Goal: Task Accomplishment & Management: Manage account settings

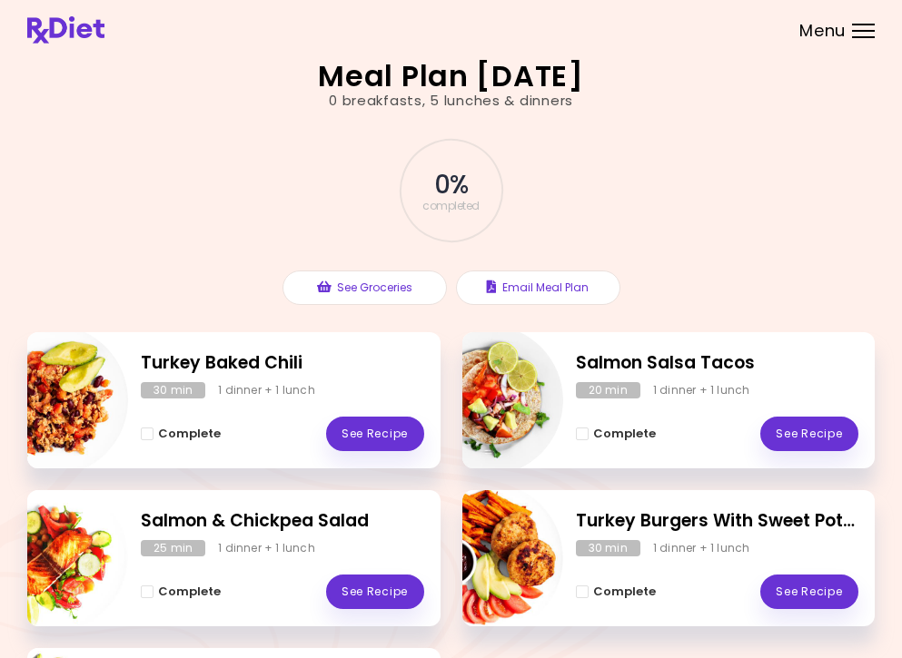
click at [855, 29] on div "Menu" at bounding box center [863, 31] width 23 height 15
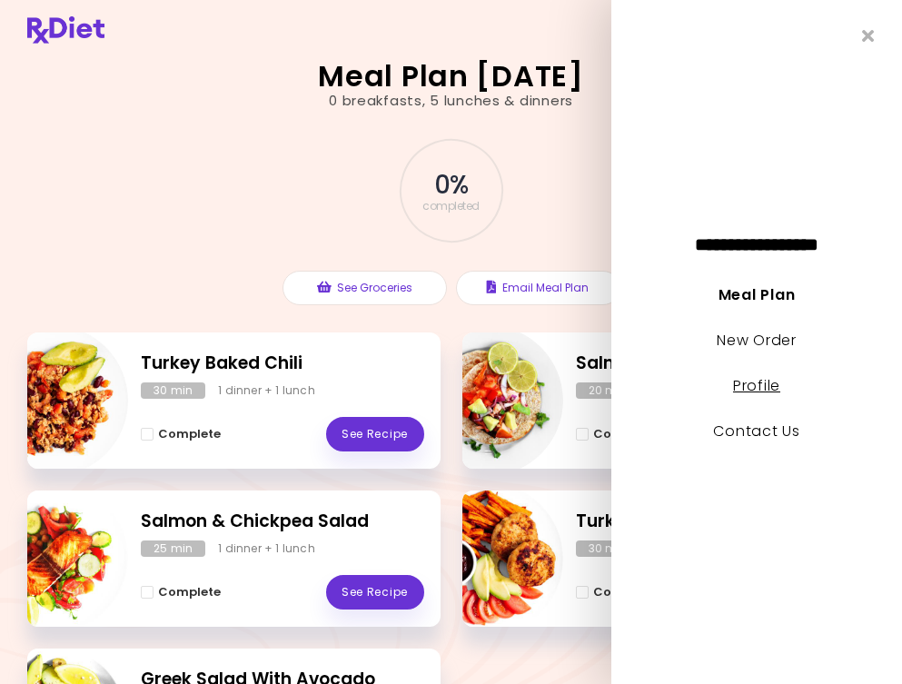
click at [766, 377] on link "Profile" at bounding box center [756, 385] width 47 height 21
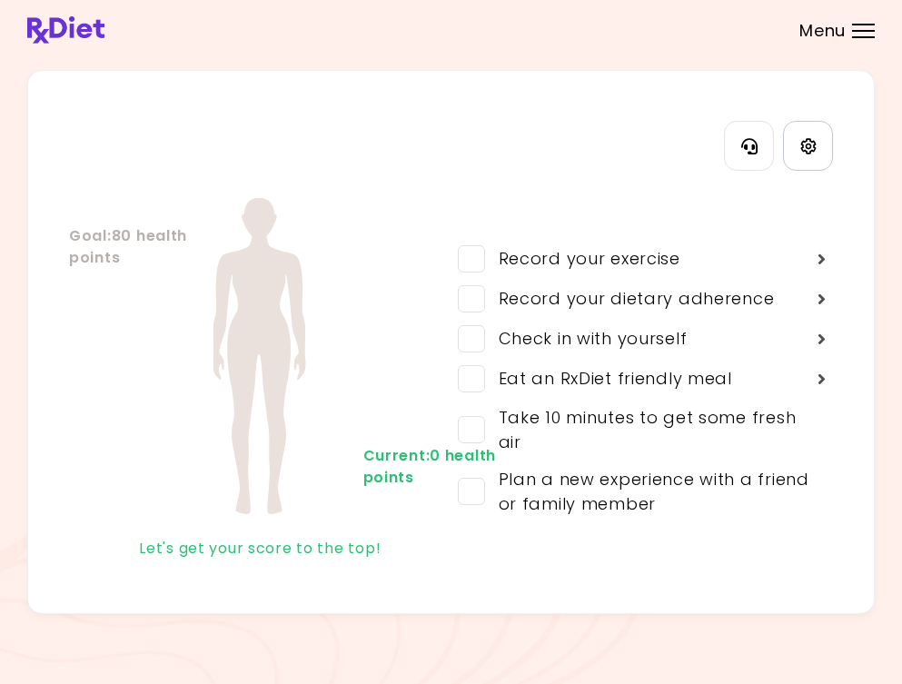
click at [803, 144] on icon "Settings" at bounding box center [808, 146] width 16 height 16
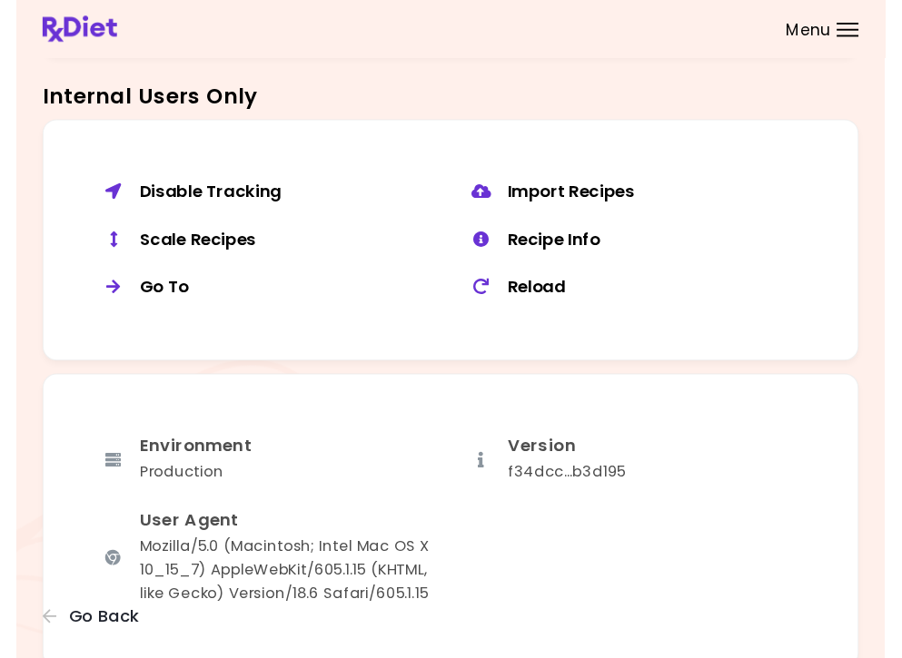
scroll to position [1331, 0]
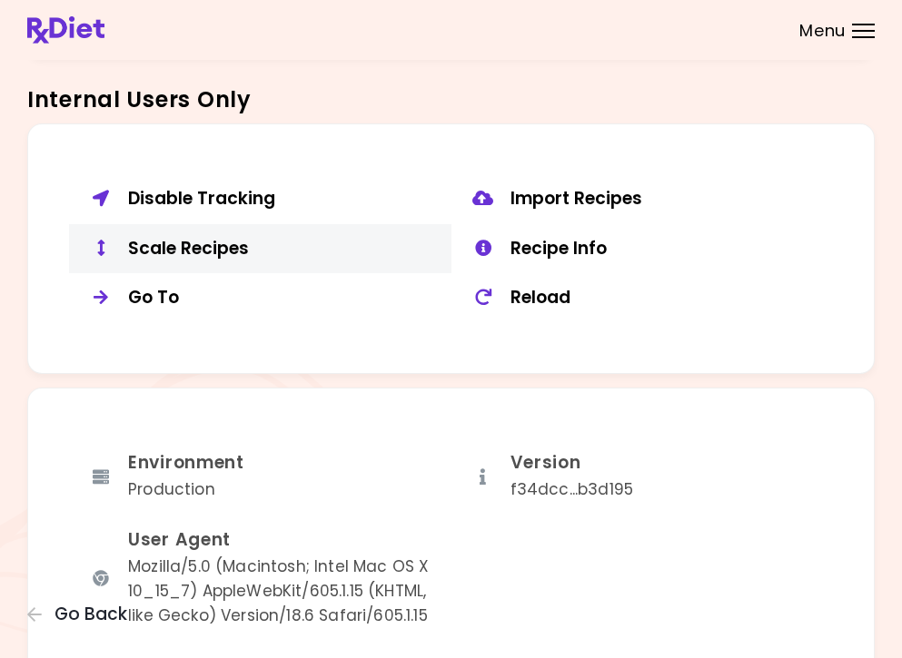
click at [229, 239] on div "Scale Recipes" at bounding box center [283, 249] width 310 height 23
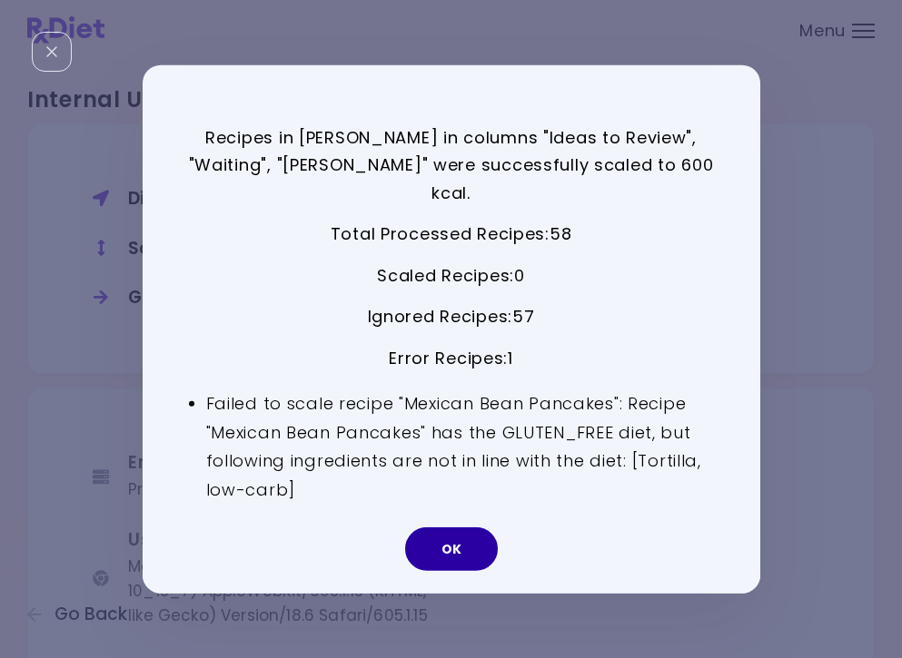
click at [459, 540] on button "OK" at bounding box center [451, 550] width 93 height 44
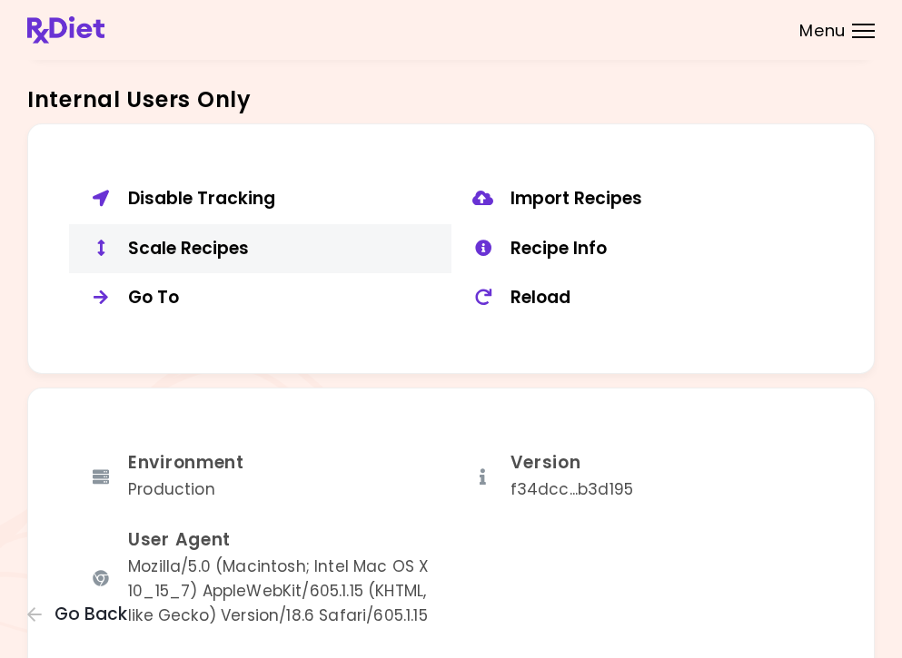
click at [214, 238] on div "Scale Recipes" at bounding box center [283, 249] width 310 height 23
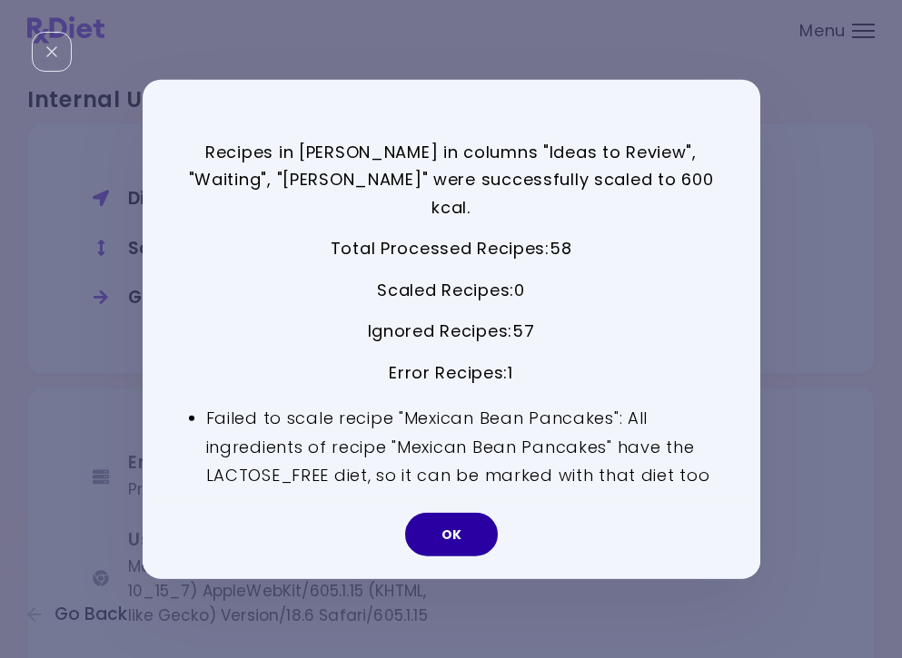
click at [461, 521] on button "OK" at bounding box center [451, 535] width 93 height 44
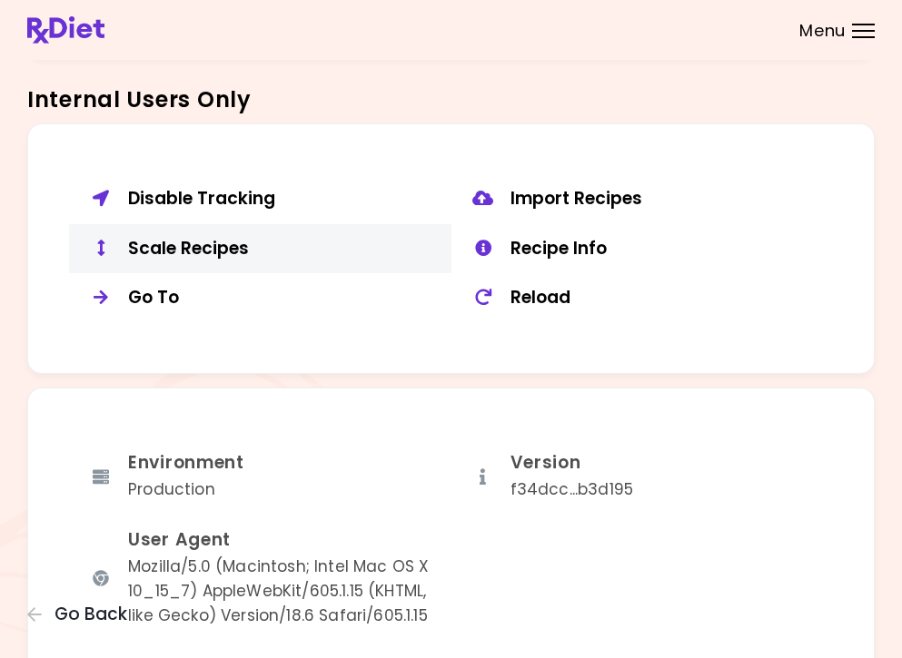
click at [208, 238] on div "Scale Recipes" at bounding box center [283, 249] width 310 height 23
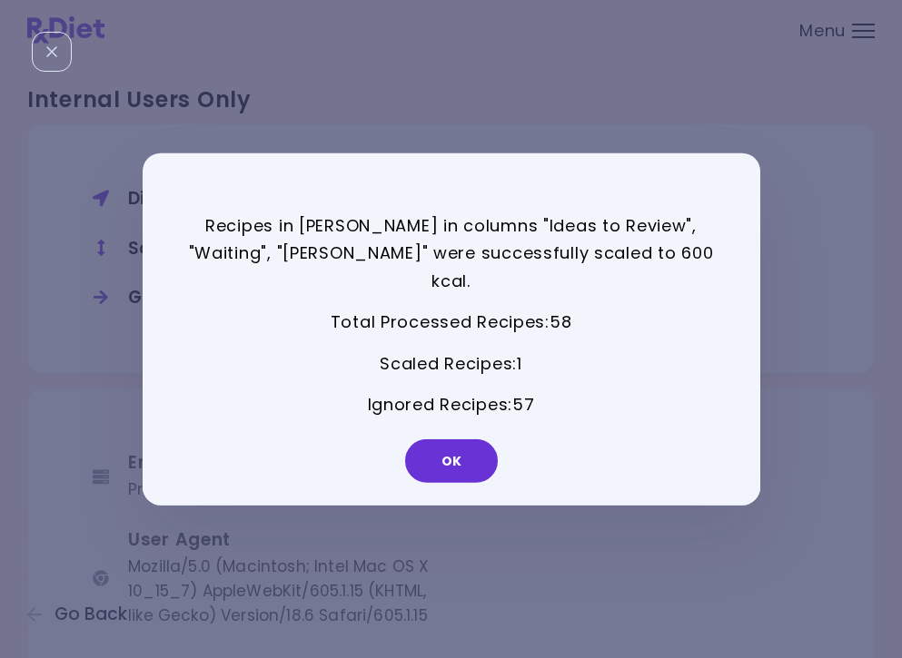
click at [512, 391] on p "Ignored Recipes : 57" at bounding box center [451, 405] width 527 height 28
click at [452, 440] on button "OK" at bounding box center [451, 462] width 93 height 44
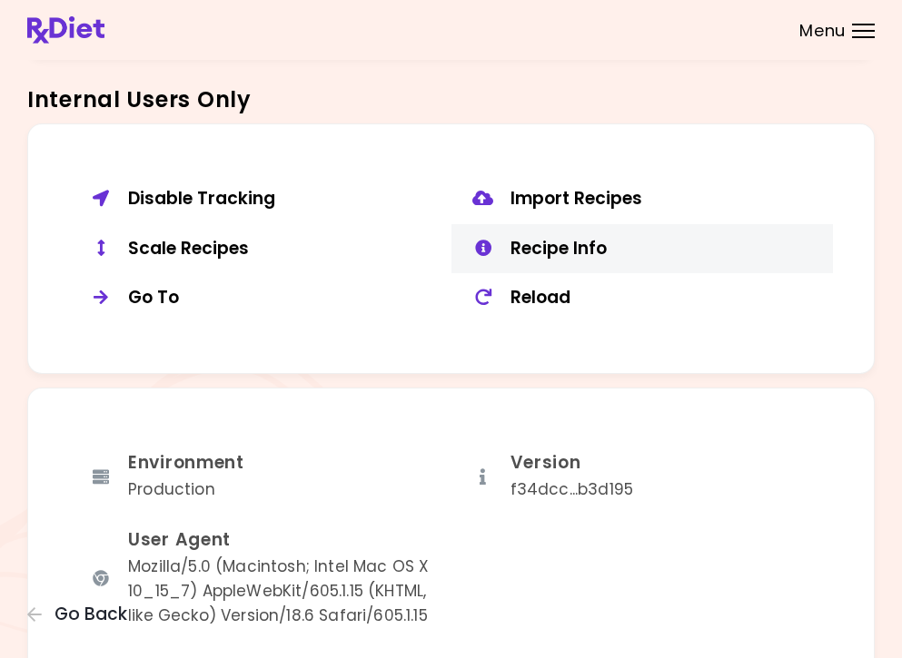
click at [605, 238] on div "Recipe Info" at bounding box center [665, 249] width 310 height 23
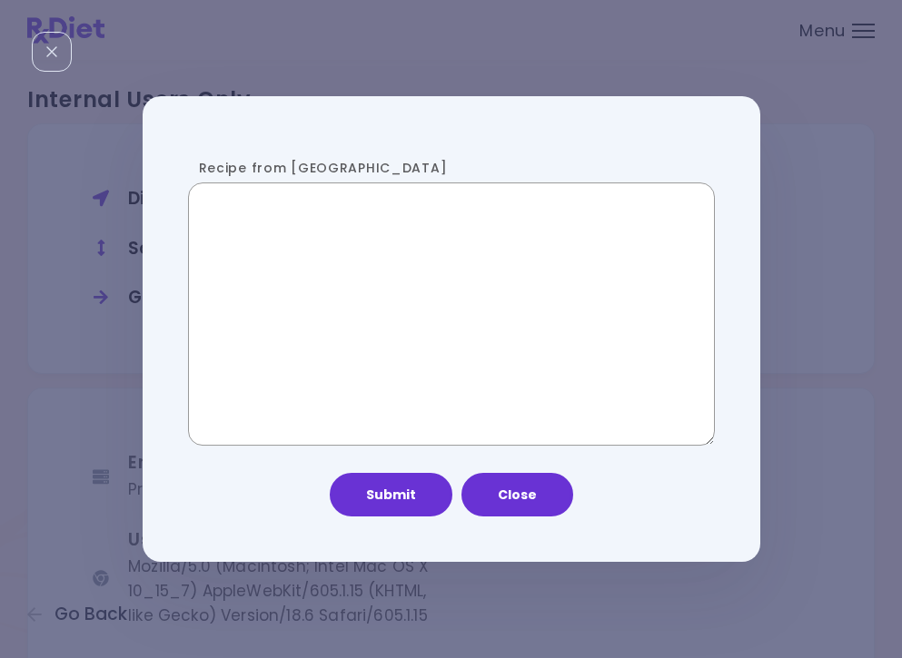
click at [353, 292] on textarea "Recipe from [GEOGRAPHIC_DATA]" at bounding box center [451, 314] width 527 height 263
paste textarea "**********"
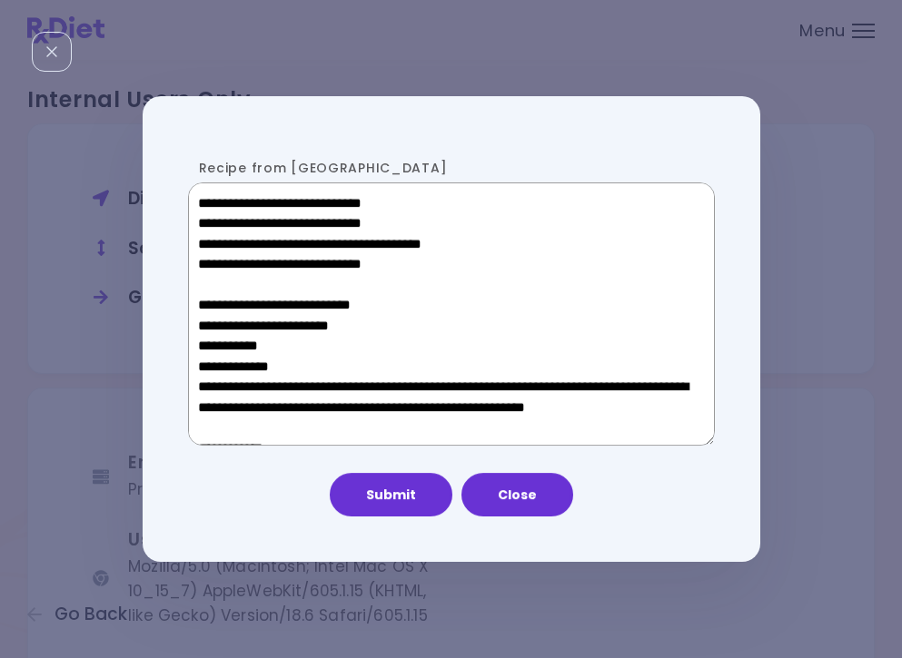
scroll to position [916, 0]
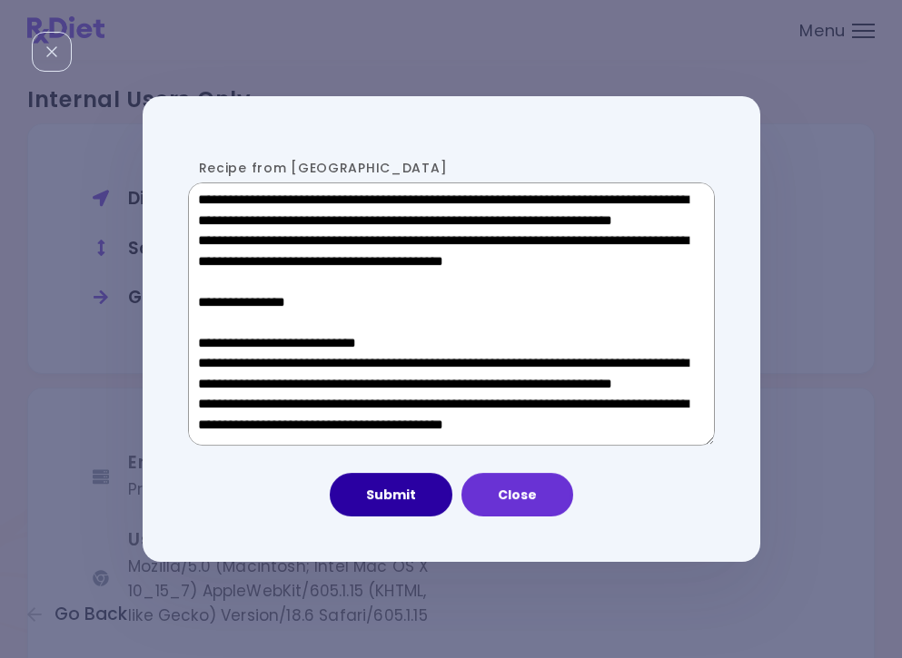
type textarea "**********"
click at [396, 507] on button "Submit" at bounding box center [391, 495] width 123 height 44
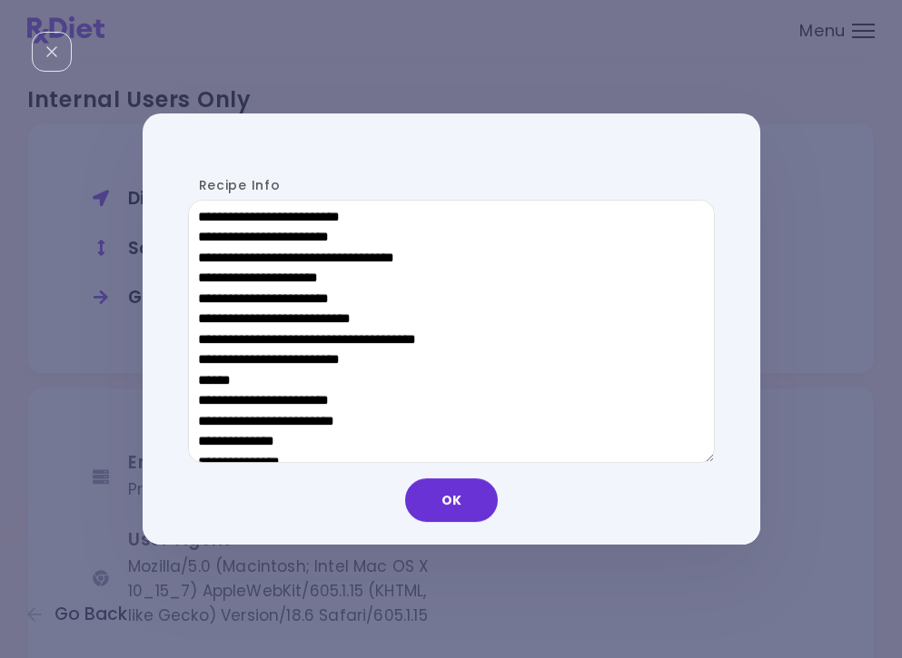
scroll to position [904, 0]
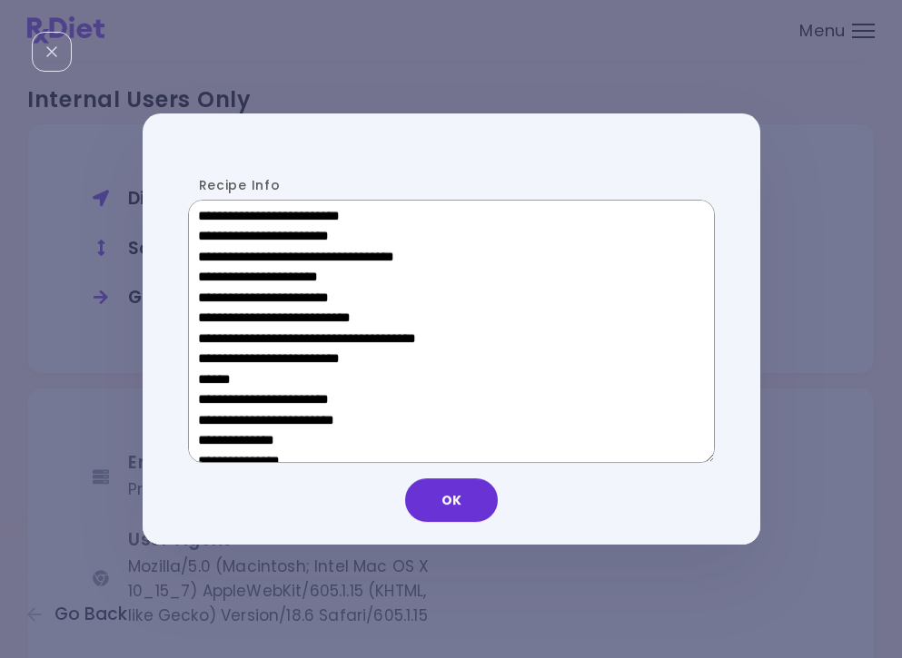
drag, startPoint x: 331, startPoint y: 375, endPoint x: 207, endPoint y: 373, distance: 123.5
click at [207, 373] on textarea "Recipe Info" at bounding box center [451, 331] width 527 height 263
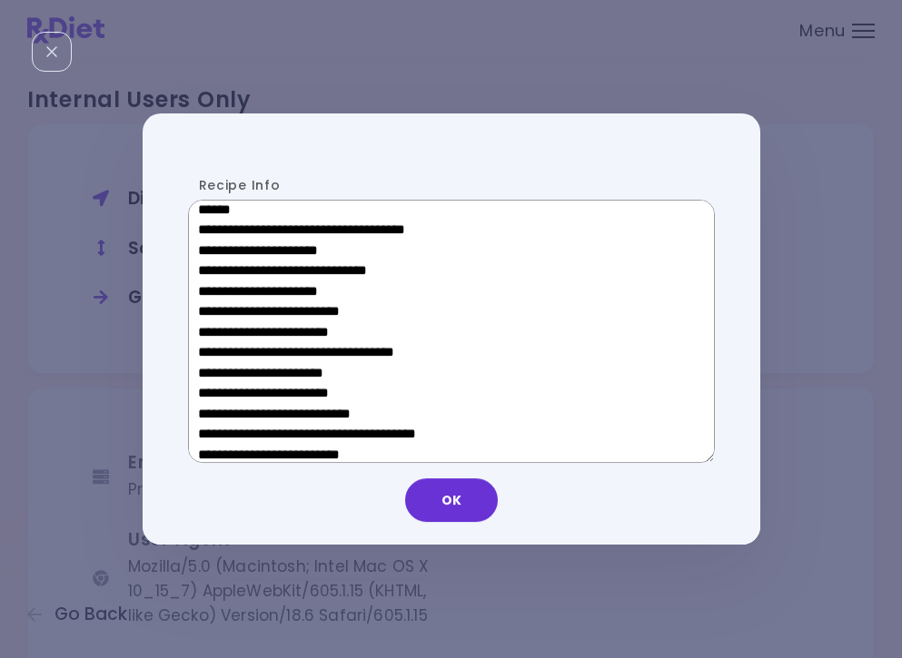
scroll to position [548, 0]
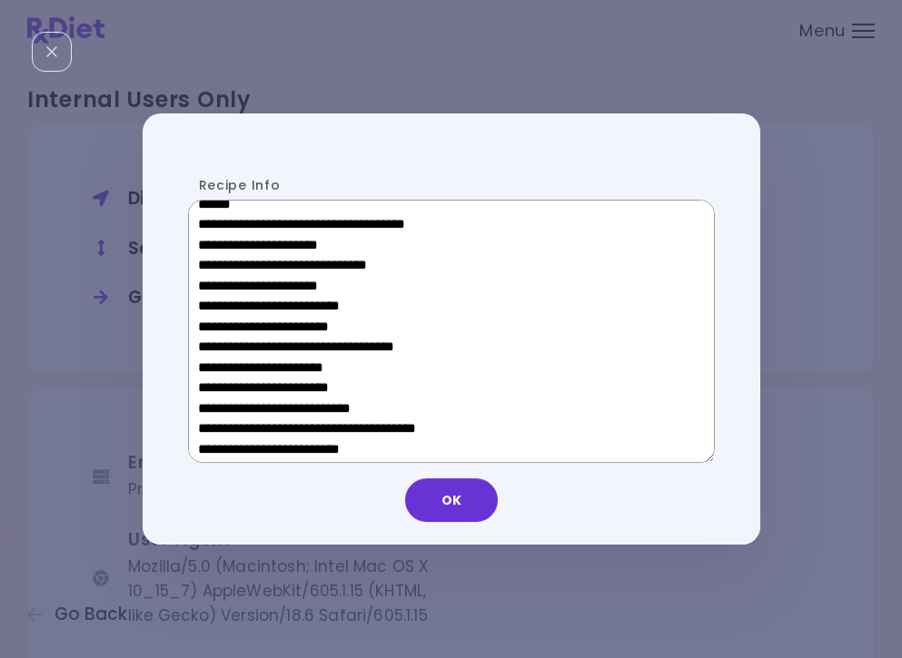
drag, startPoint x: 344, startPoint y: 376, endPoint x: 227, endPoint y: 375, distance: 117.2
click at [227, 375] on textarea "Recipe Info" at bounding box center [451, 331] width 527 height 263
click at [449, 514] on button "OK" at bounding box center [451, 501] width 93 height 44
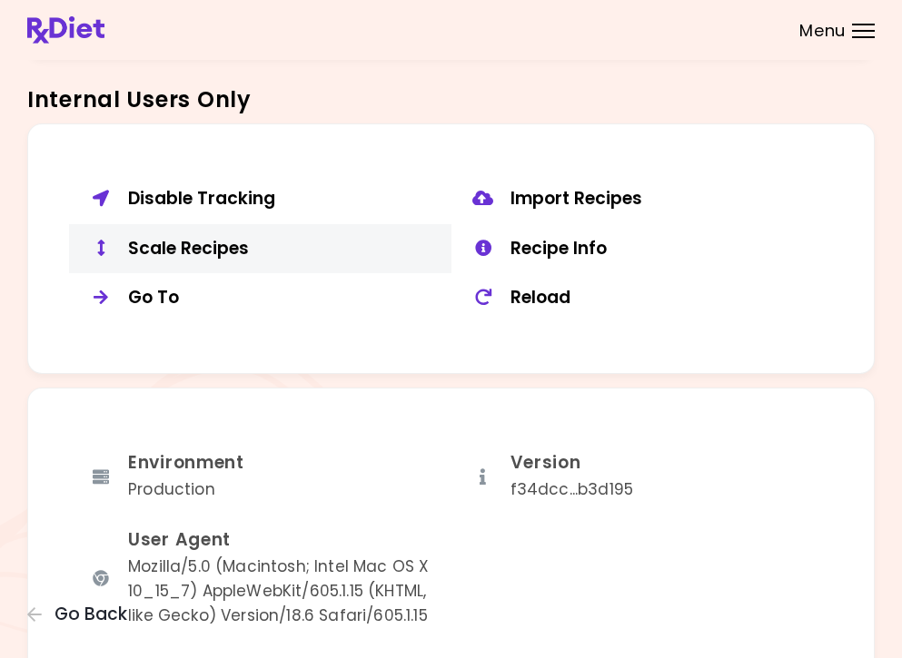
click at [212, 246] on div "Scale Recipes" at bounding box center [283, 249] width 310 height 23
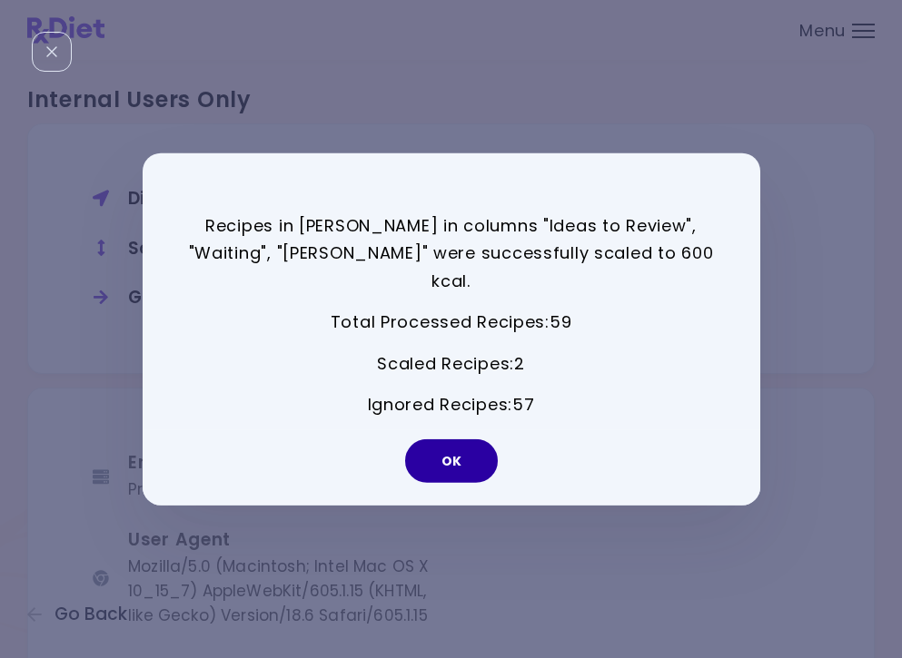
click at [449, 444] on button "OK" at bounding box center [451, 462] width 93 height 44
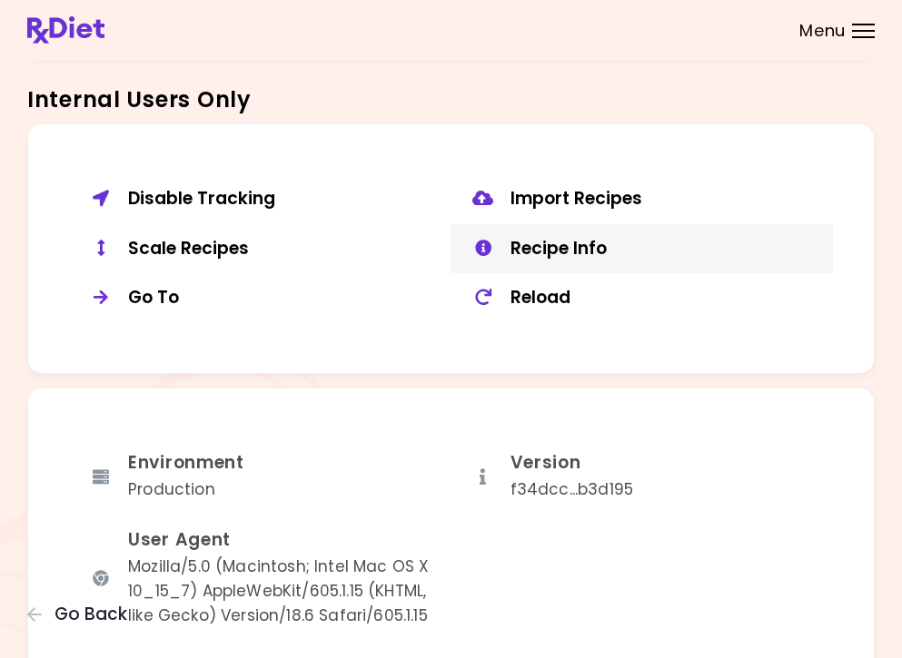
click at [566, 251] on button "Recipe Info" at bounding box center [642, 249] width 382 height 50
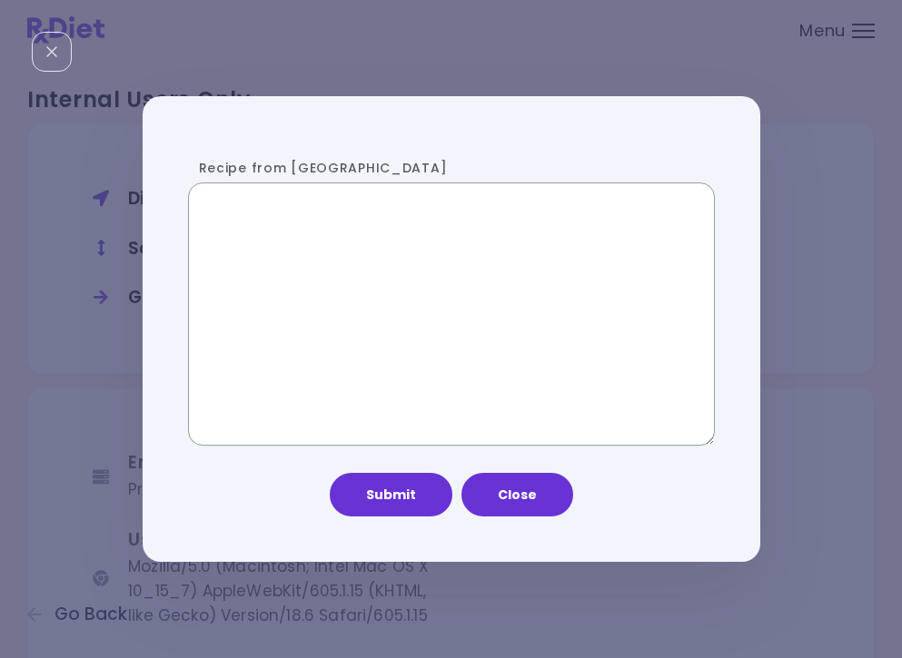
click at [394, 321] on textarea "Recipe from [GEOGRAPHIC_DATA]" at bounding box center [451, 314] width 527 height 263
paste textarea "**********"
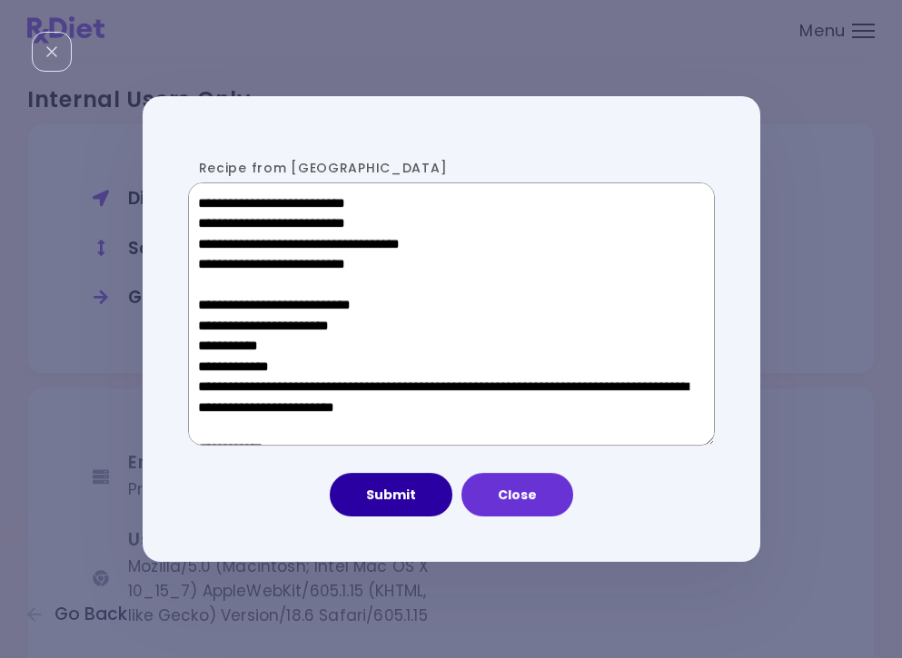
scroll to position [1176, 0]
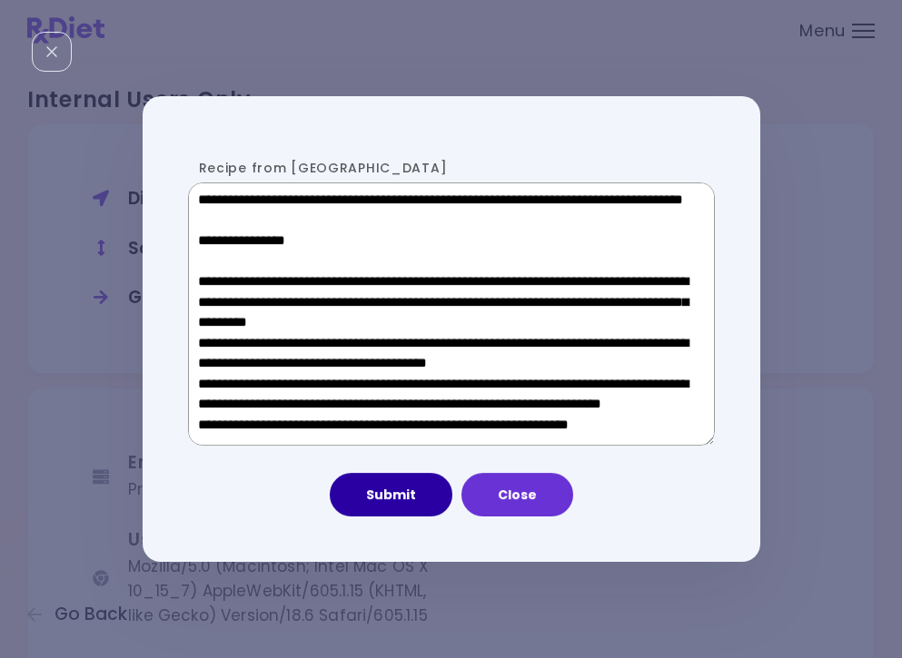
type textarea "**********"
click at [389, 493] on button "Submit" at bounding box center [391, 495] width 123 height 44
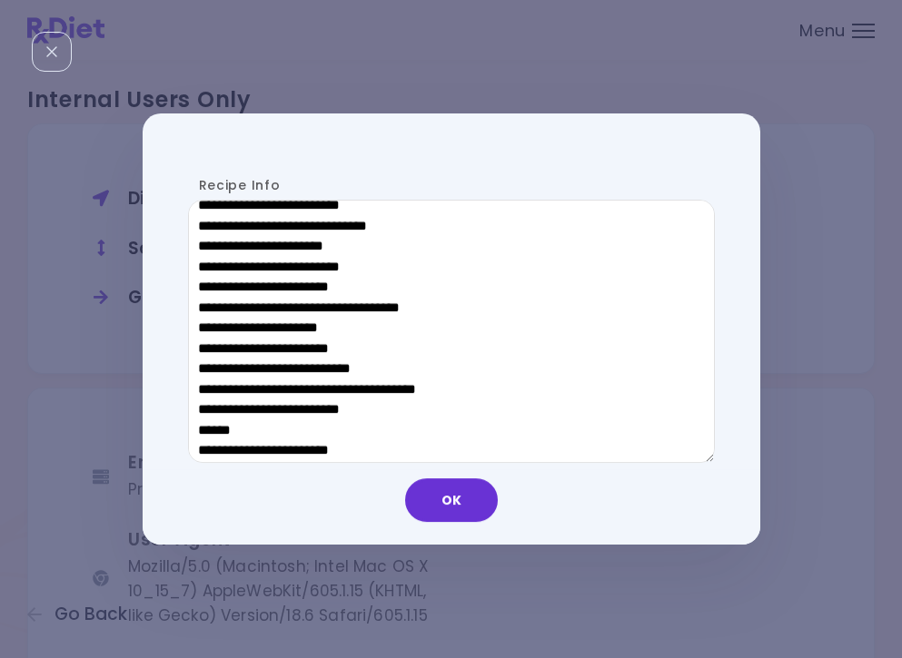
scroll to position [858, 0]
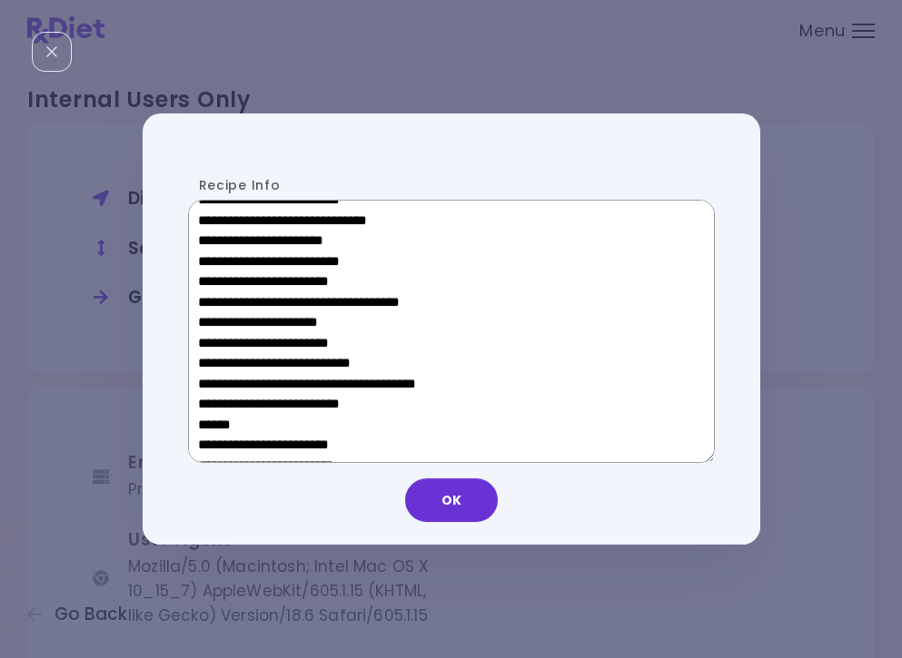
drag, startPoint x: 341, startPoint y: 416, endPoint x: 211, endPoint y: 417, distance: 129.9
click at [211, 417] on textarea "Recipe Info" at bounding box center [451, 331] width 527 height 263
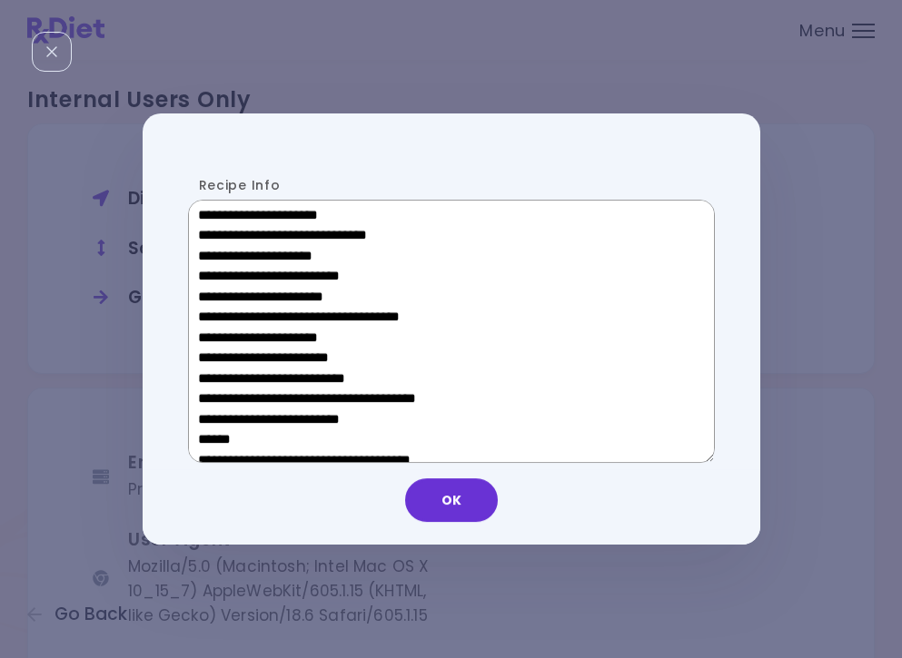
scroll to position [577, 0]
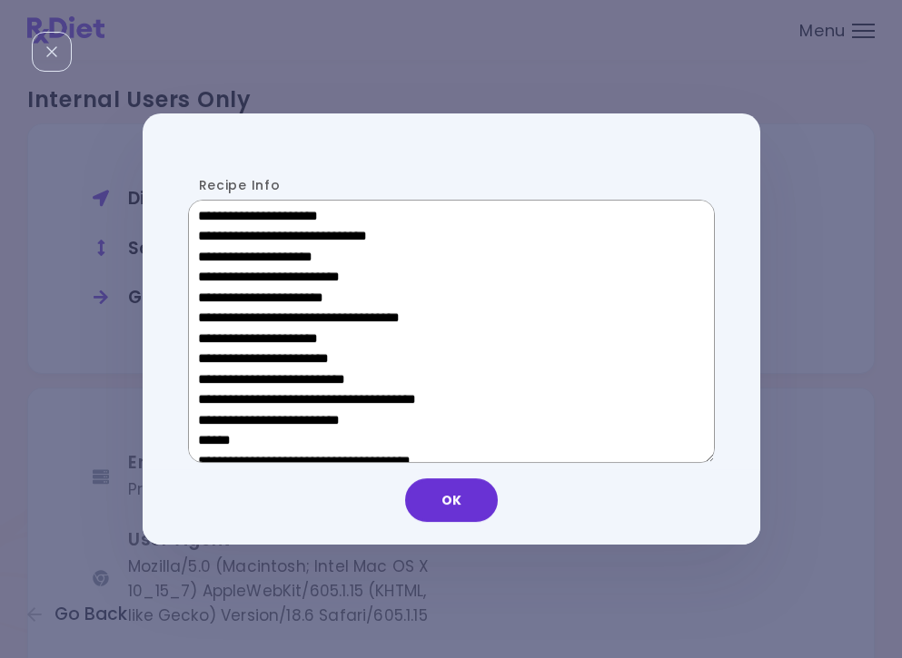
drag, startPoint x: 343, startPoint y: 338, endPoint x: 219, endPoint y: 337, distance: 124.4
click at [219, 337] on textarea "Recipe Info" at bounding box center [451, 331] width 527 height 263
click at [436, 515] on button "OK" at bounding box center [451, 501] width 93 height 44
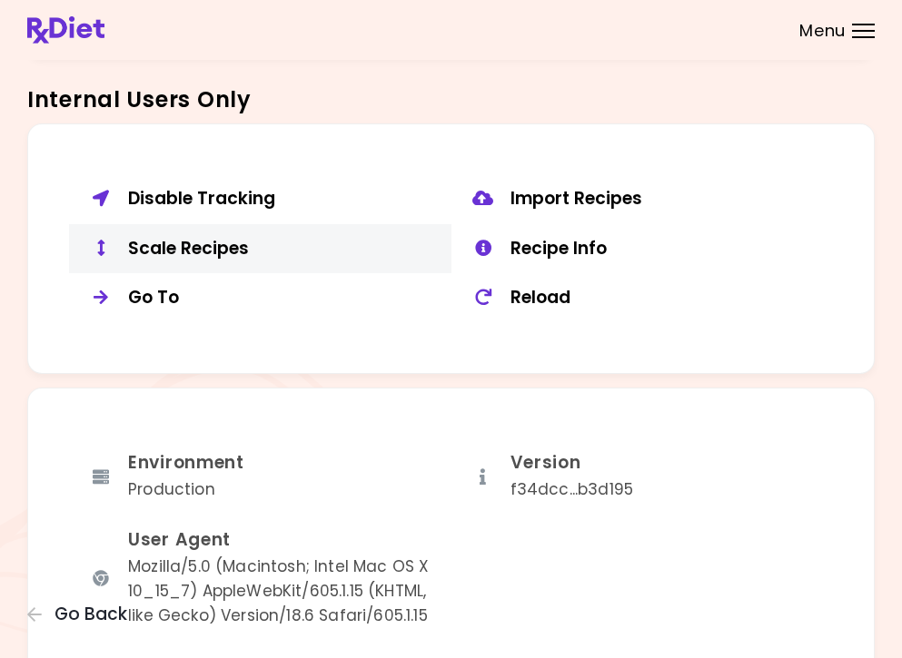
click at [173, 247] on div "Scale Recipes" at bounding box center [283, 249] width 310 height 23
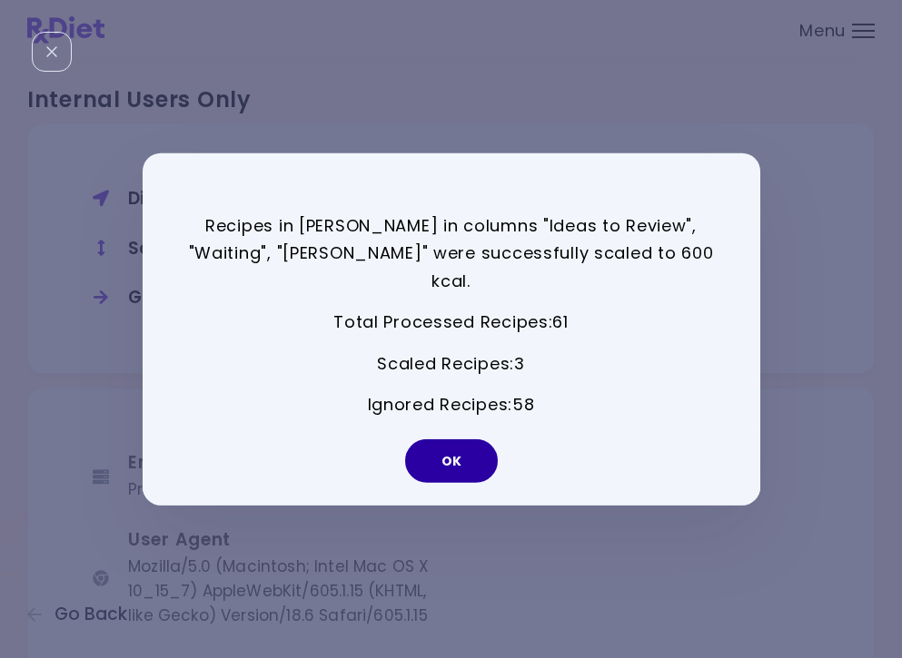
click at [450, 441] on button "OK" at bounding box center [451, 462] width 93 height 44
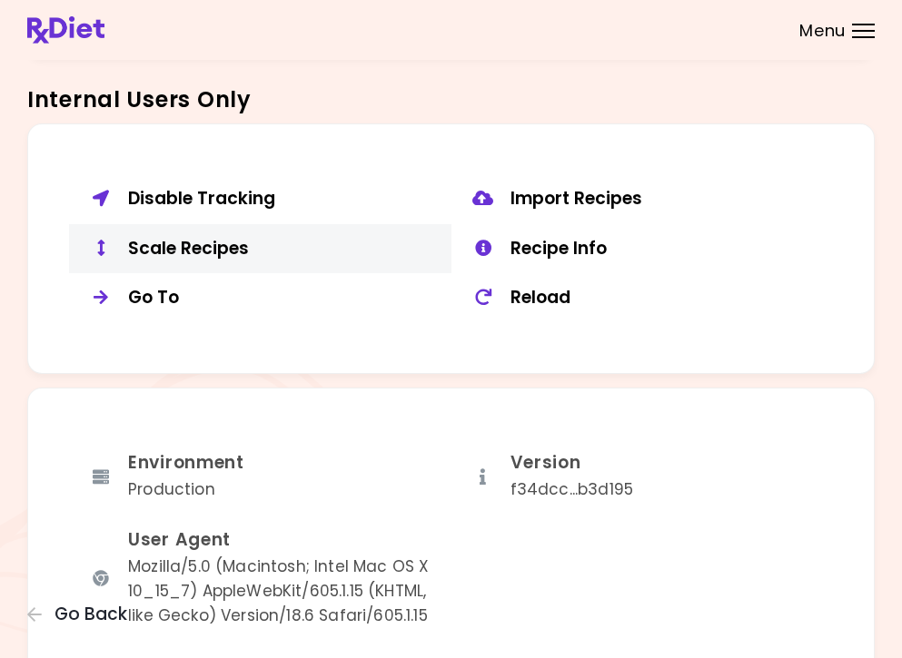
click at [201, 248] on div "Scale Recipes" at bounding box center [283, 249] width 310 height 23
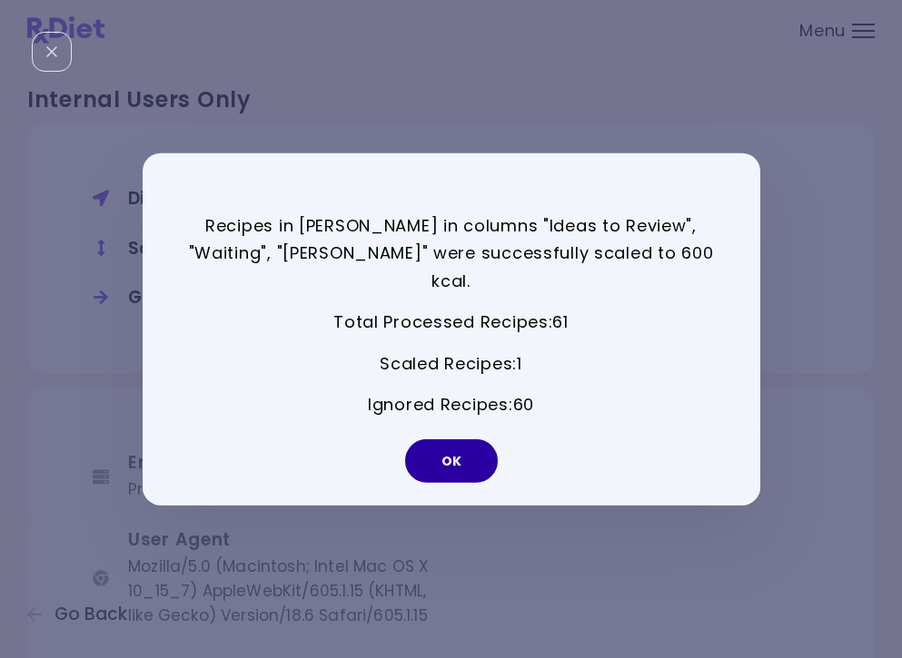
click at [460, 445] on button "OK" at bounding box center [451, 462] width 93 height 44
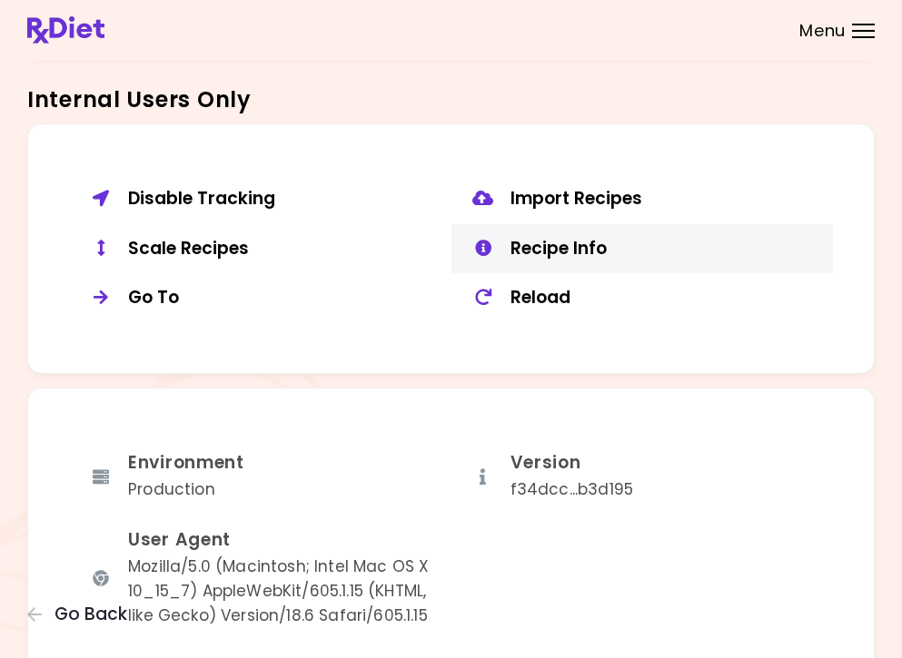
click at [551, 248] on div "Recipe Info" at bounding box center [665, 249] width 310 height 23
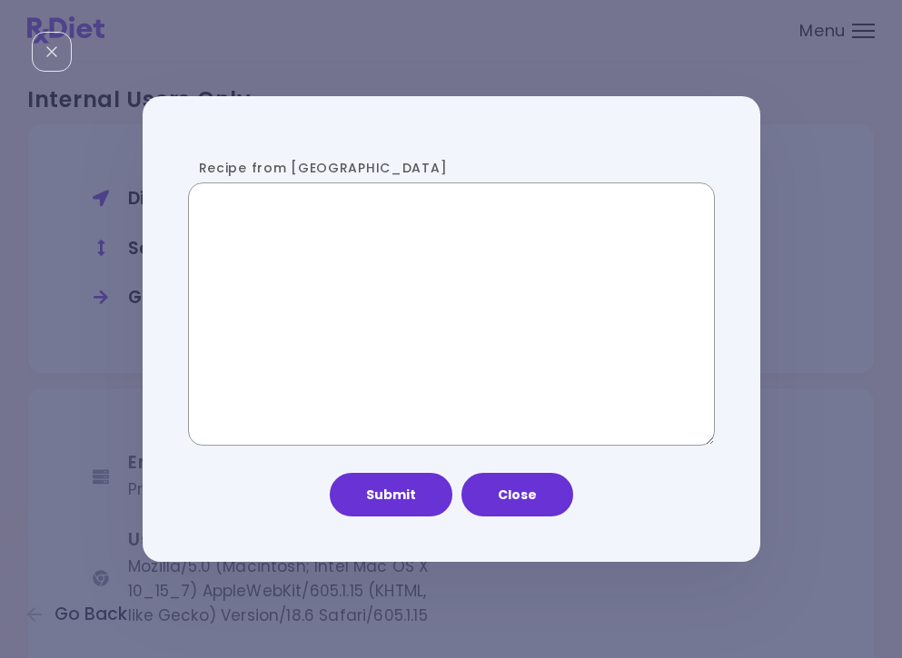
click at [396, 272] on textarea "Recipe from [GEOGRAPHIC_DATA]" at bounding box center [451, 314] width 527 height 263
paste textarea "**********"
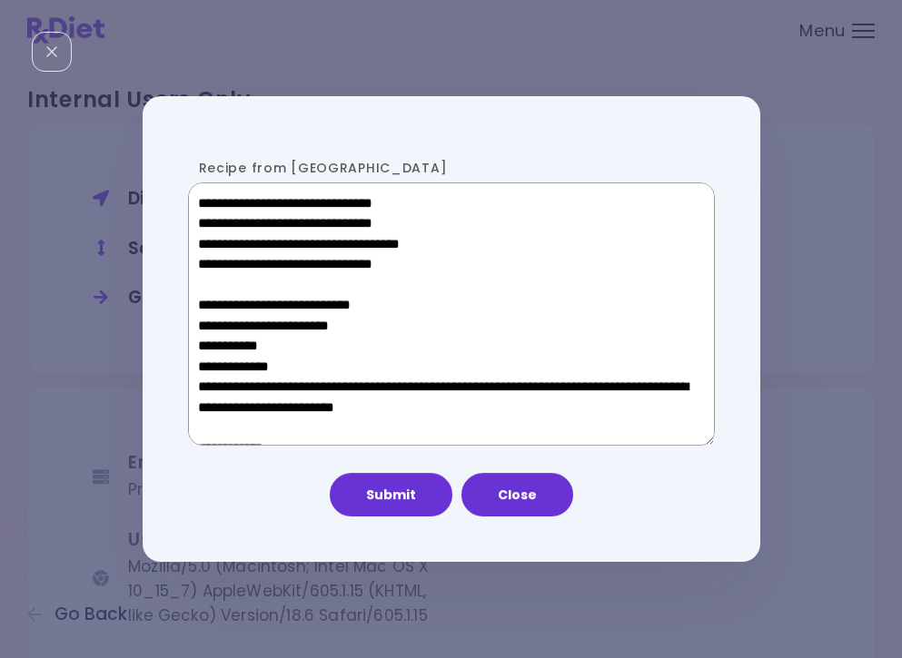
scroll to position [996, 0]
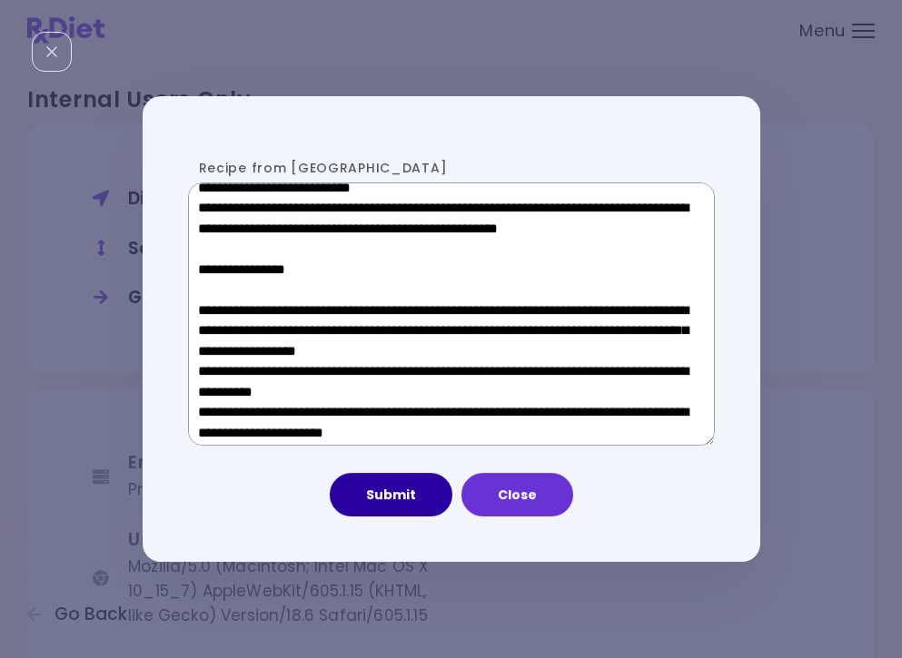
type textarea "**********"
click at [391, 481] on button "Submit" at bounding box center [391, 495] width 123 height 44
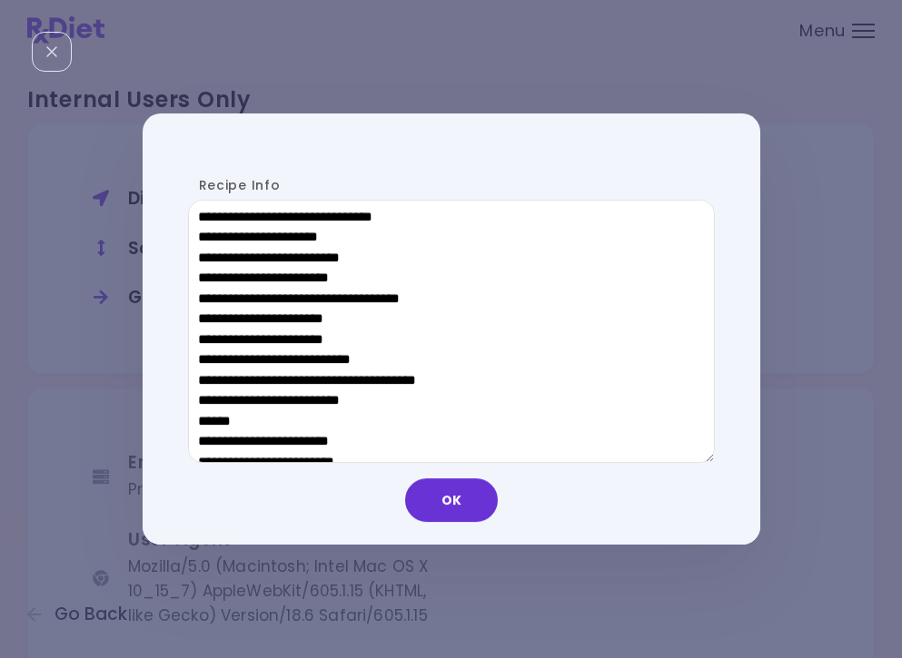
scroll to position [863, 0]
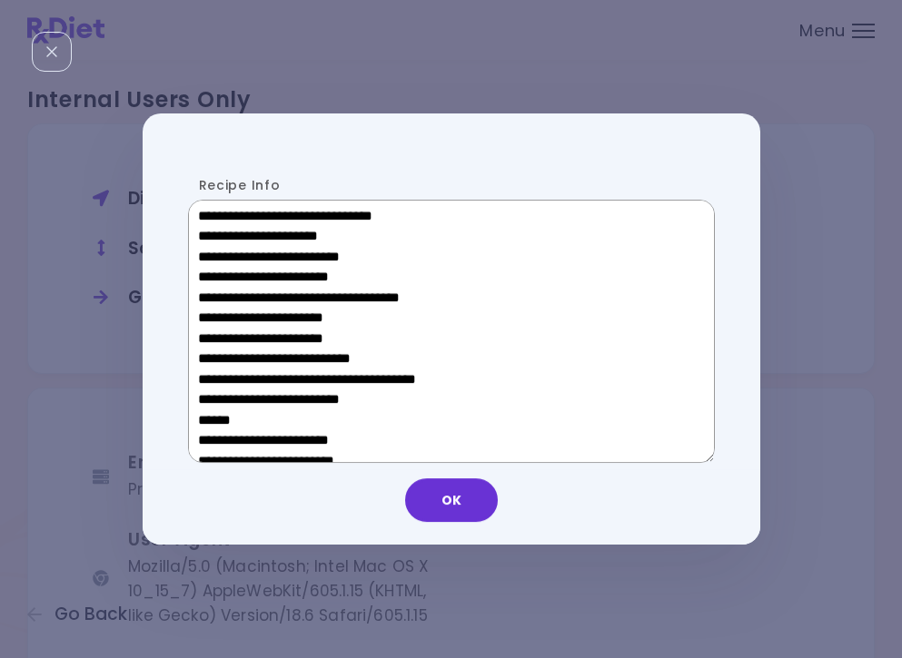
drag, startPoint x: 339, startPoint y: 418, endPoint x: 203, endPoint y: 414, distance: 135.4
click at [203, 414] on textarea "Recipe Info" at bounding box center [451, 331] width 527 height 263
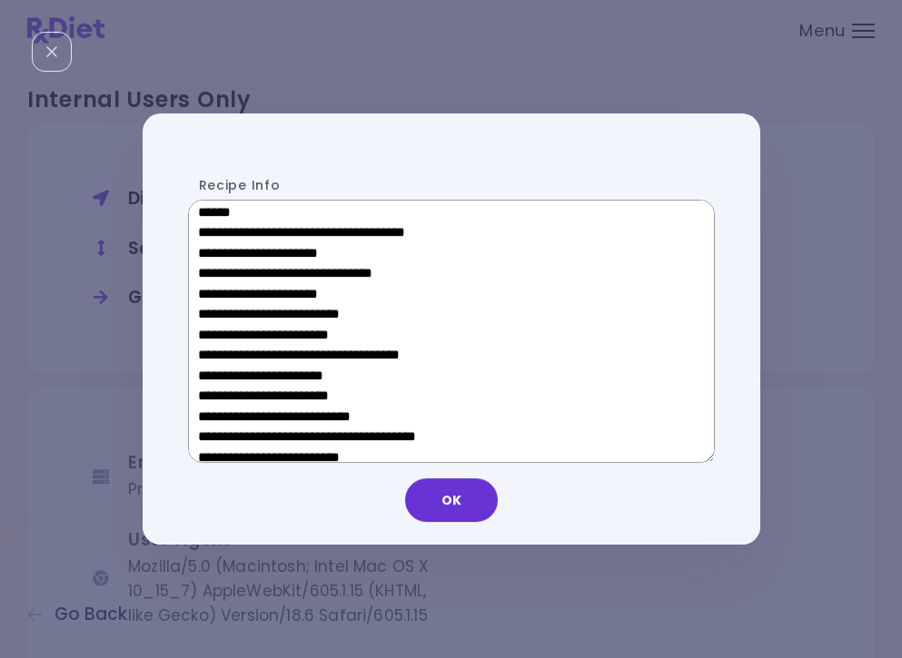
scroll to position [546, 0]
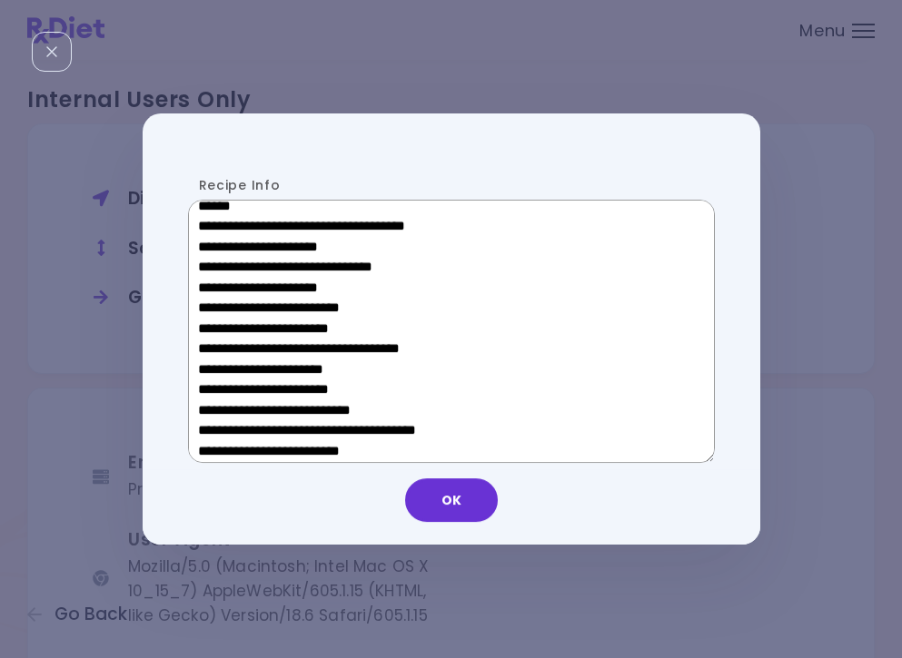
drag, startPoint x: 344, startPoint y: 373, endPoint x: 226, endPoint y: 373, distance: 118.1
click at [226, 373] on textarea "Recipe Info" at bounding box center [451, 331] width 527 height 263
click at [434, 491] on button "OK" at bounding box center [451, 501] width 93 height 44
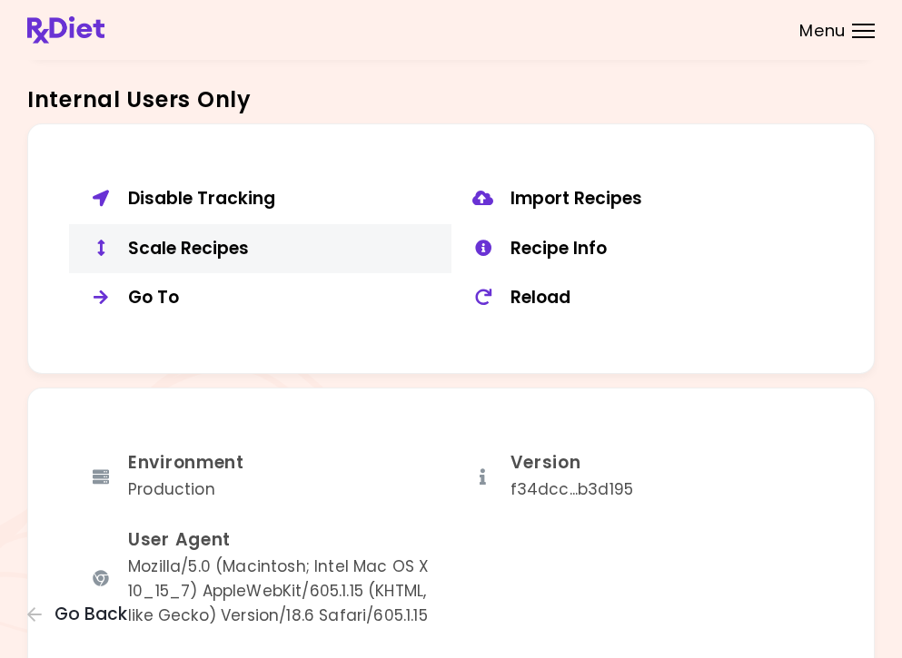
click at [175, 238] on div "Scale Recipes" at bounding box center [283, 249] width 310 height 23
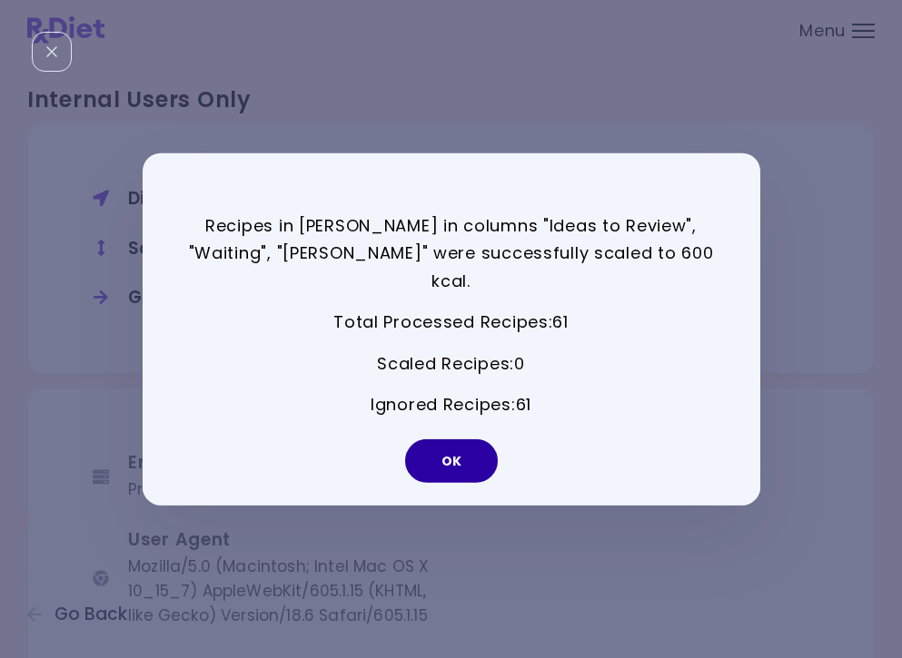
click at [453, 454] on button "OK" at bounding box center [451, 462] width 93 height 44
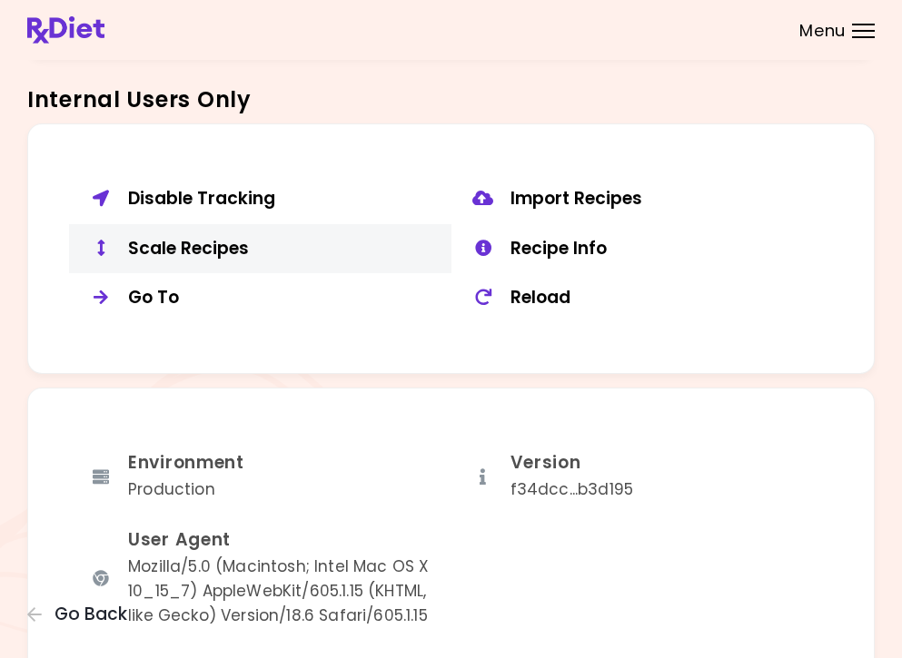
click at [224, 238] on div "Scale Recipes" at bounding box center [283, 249] width 310 height 23
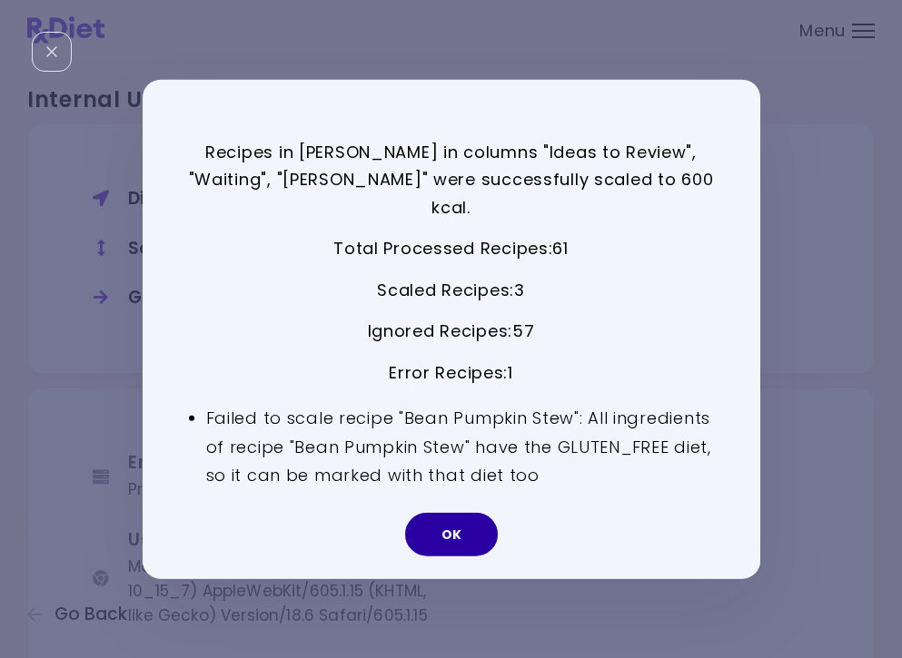
click at [479, 521] on button "OK" at bounding box center [451, 535] width 93 height 44
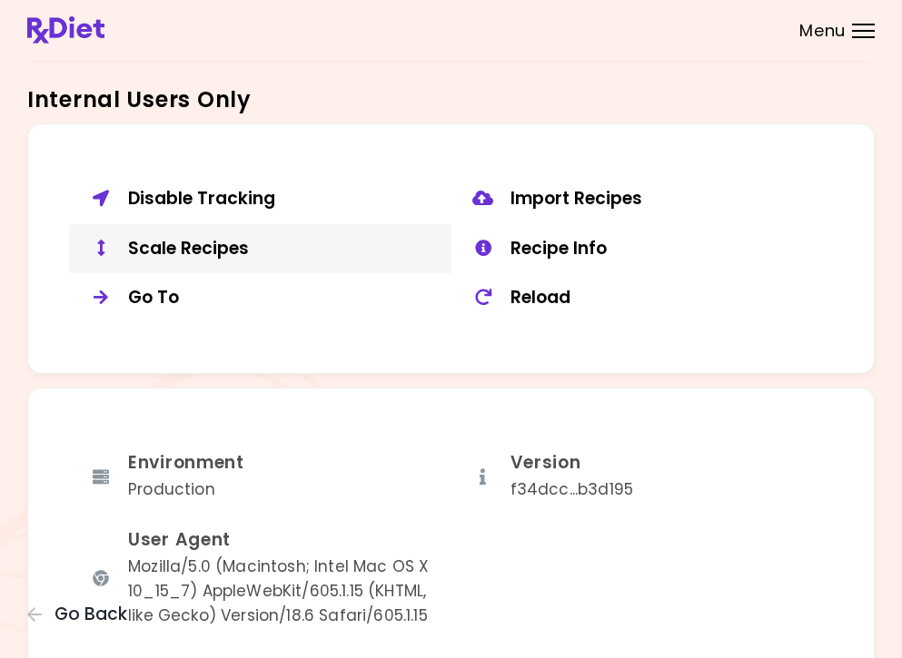
click at [250, 244] on div "Scale Recipes" at bounding box center [283, 249] width 310 height 23
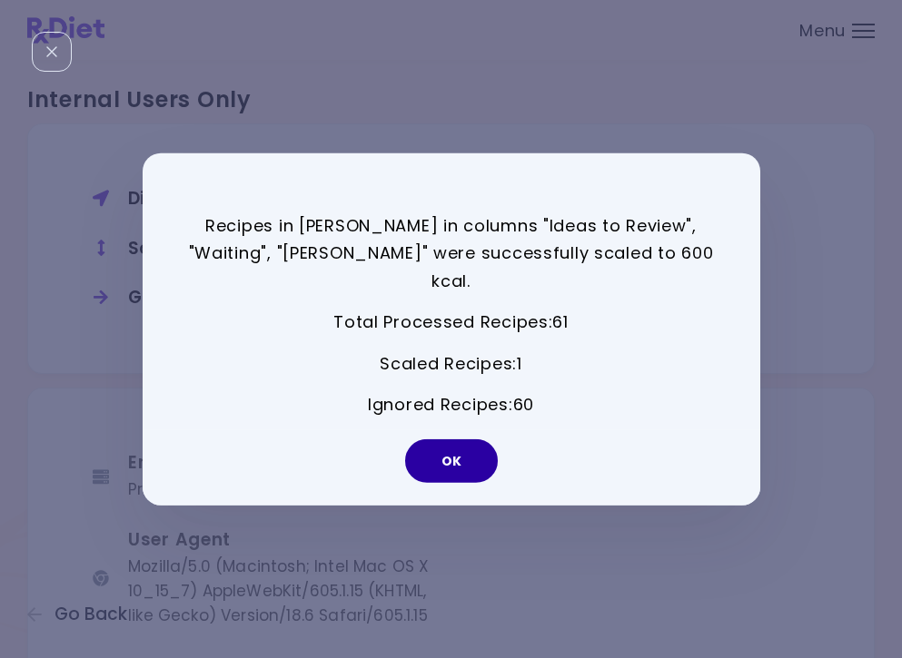
click at [463, 443] on button "OK" at bounding box center [451, 462] width 93 height 44
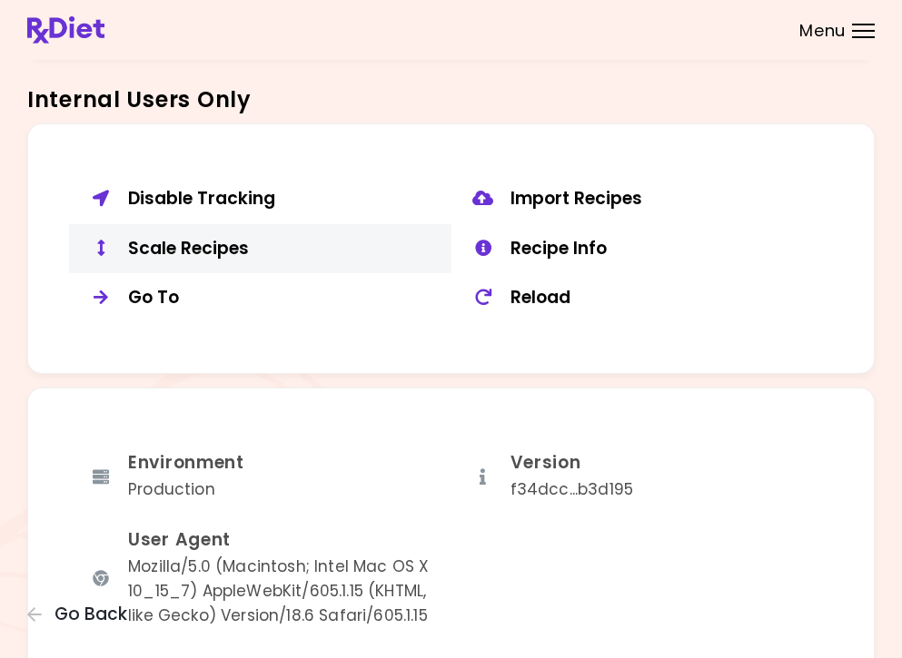
click at [222, 251] on button "Scale Recipes" at bounding box center [260, 249] width 382 height 50
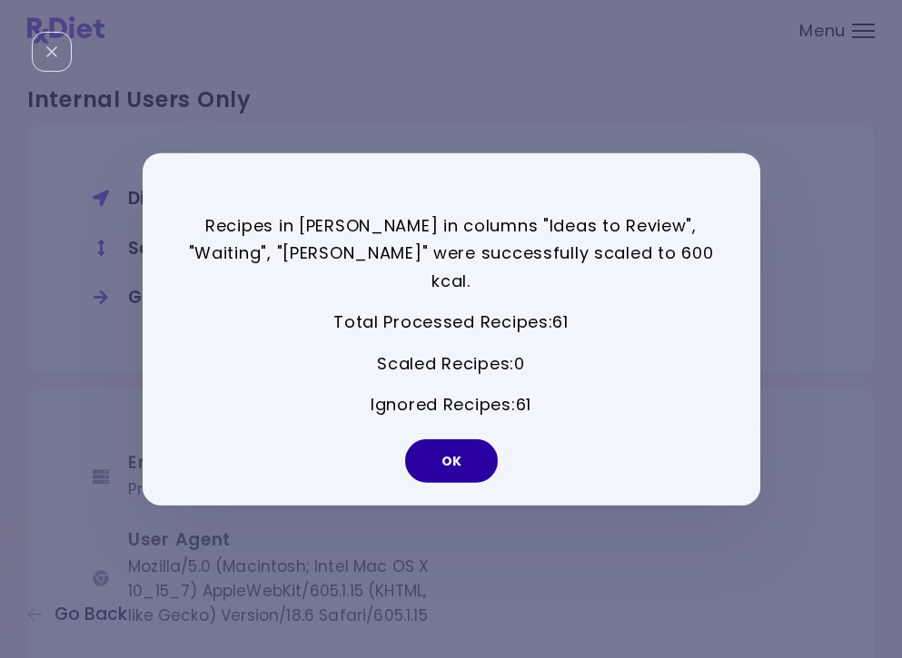
click at [450, 455] on button "OK" at bounding box center [451, 462] width 93 height 44
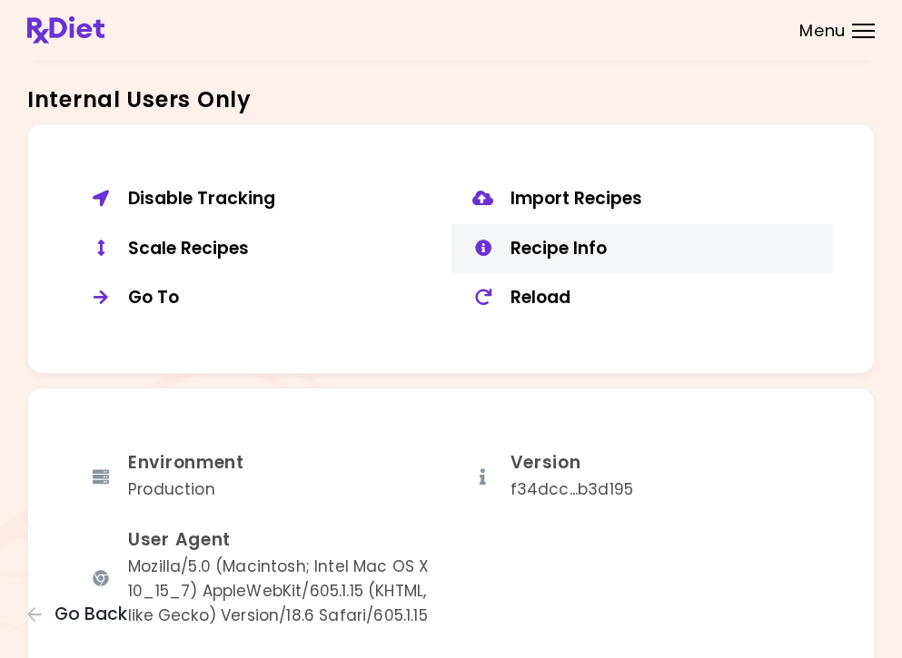
click at [570, 238] on div "Recipe Info" at bounding box center [665, 249] width 310 height 23
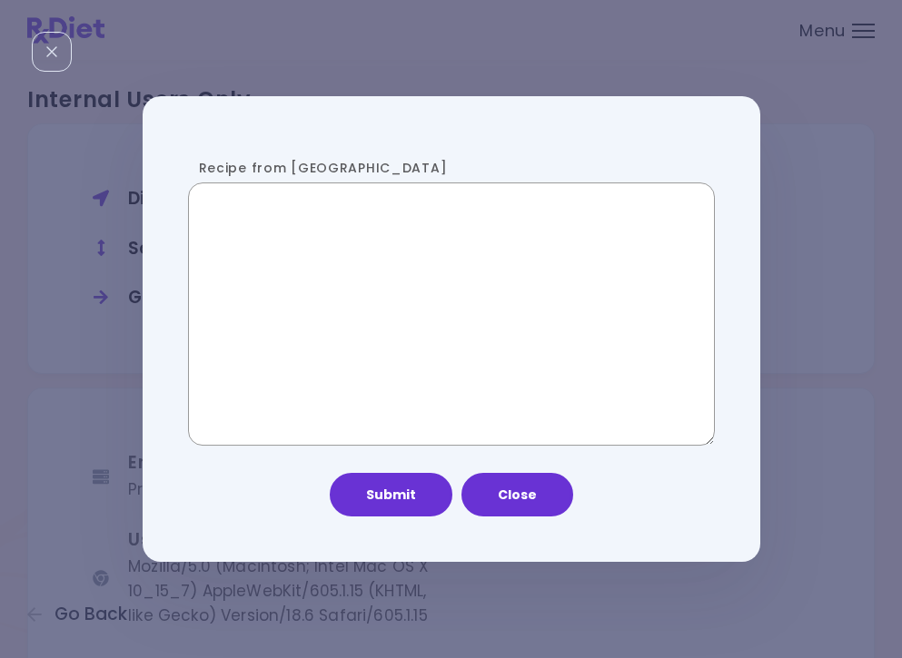
click at [287, 283] on textarea "Recipe from [GEOGRAPHIC_DATA]" at bounding box center [451, 314] width 527 height 263
paste textarea "**********"
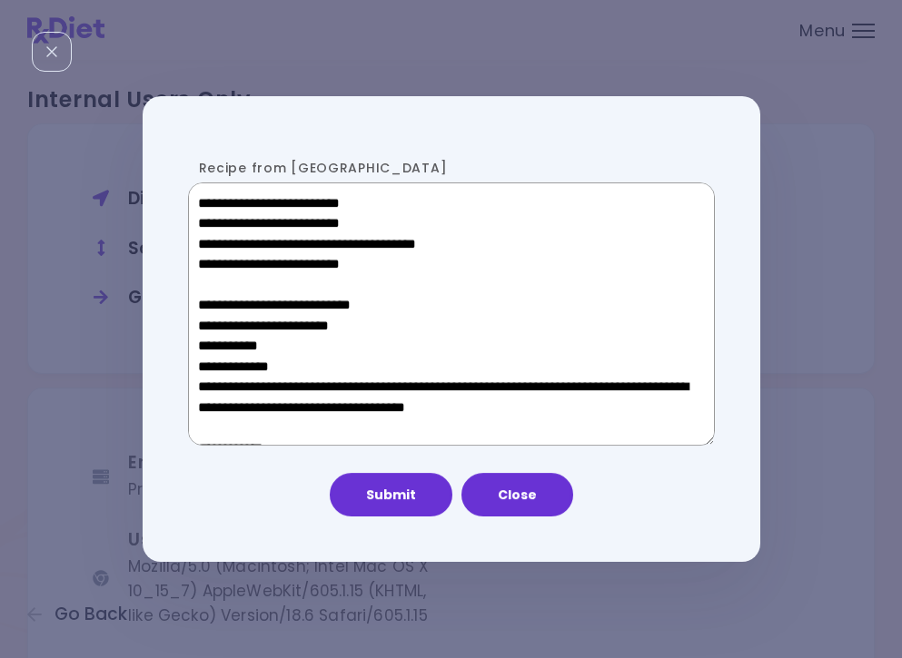
scroll to position [996, 0]
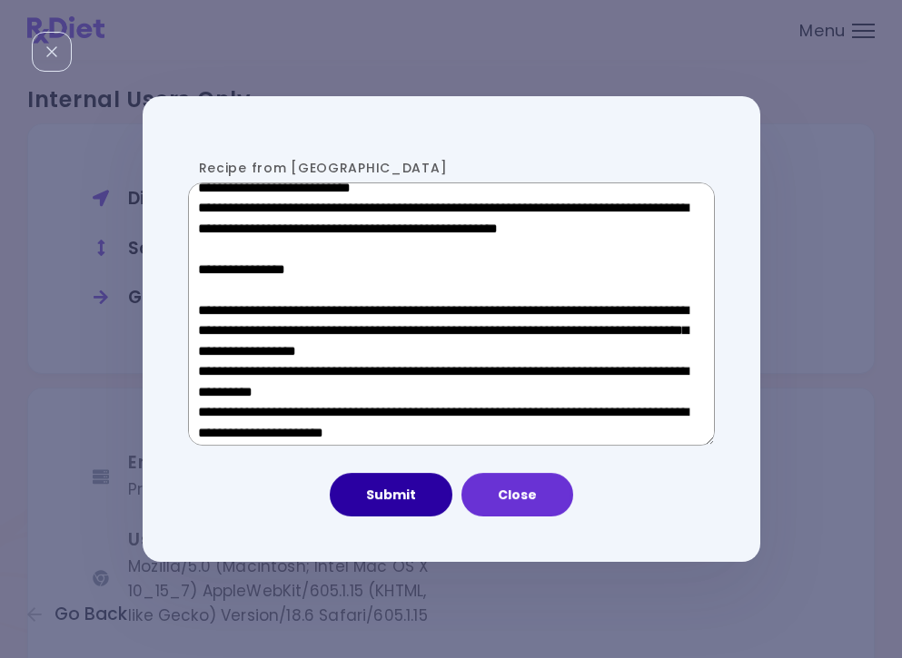
type textarea "**********"
click at [416, 496] on button "Submit" at bounding box center [391, 495] width 123 height 44
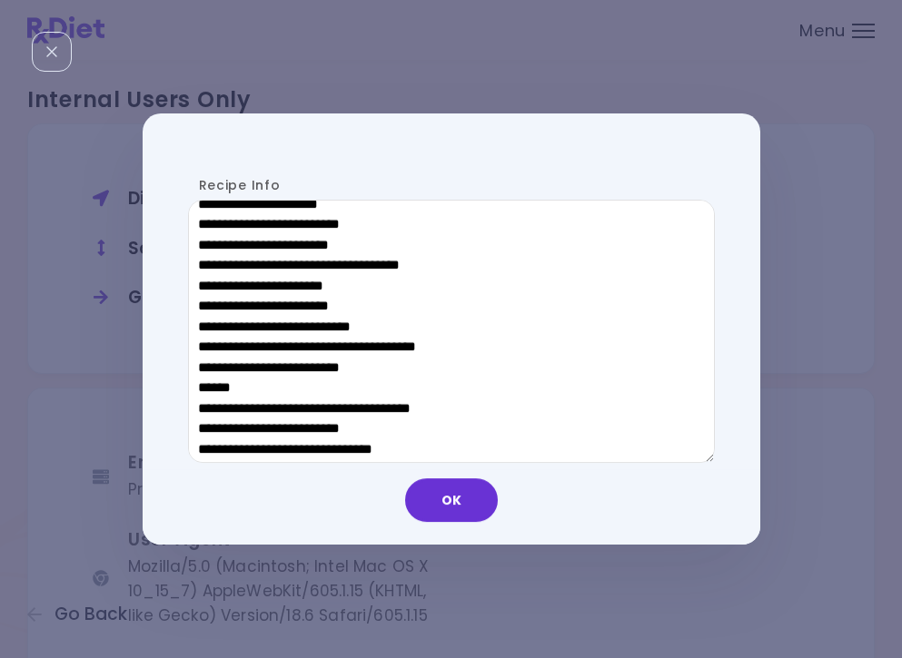
scroll to position [945, 0]
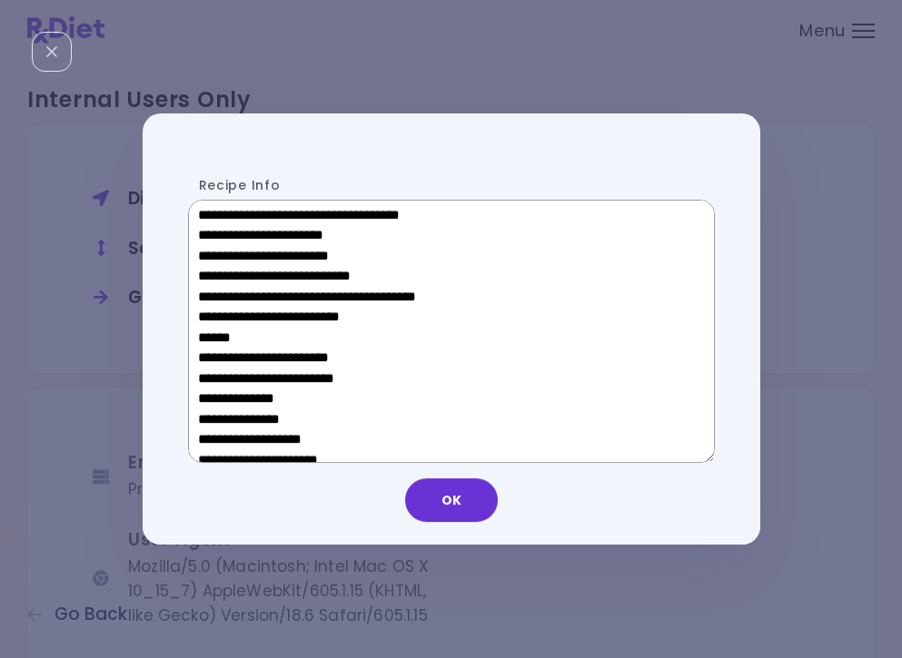
drag, startPoint x: 337, startPoint y: 334, endPoint x: 209, endPoint y: 331, distance: 128.1
click at [209, 331] on textarea "Recipe Info" at bounding box center [451, 331] width 527 height 263
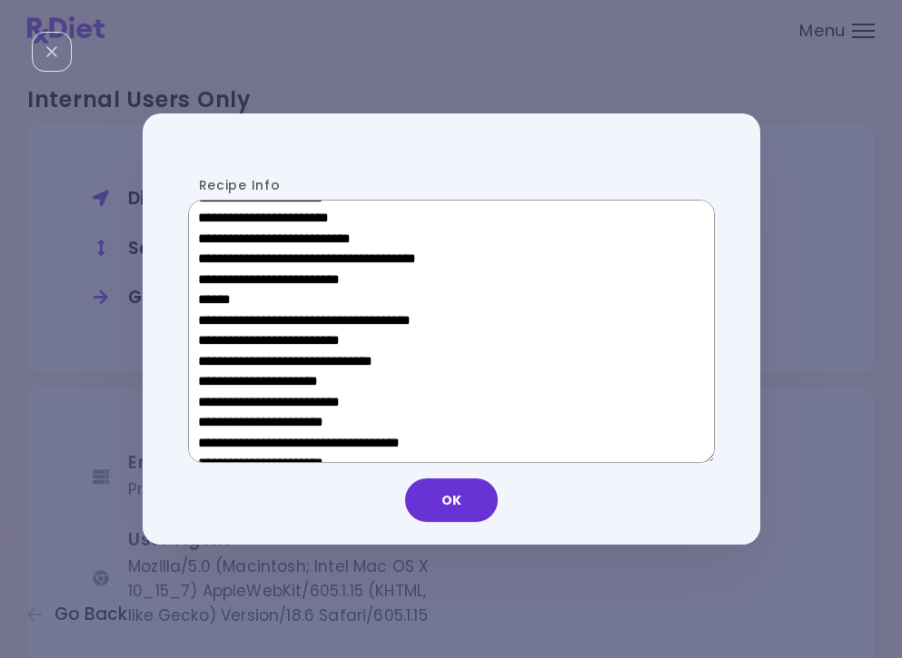
scroll to position [595, 0]
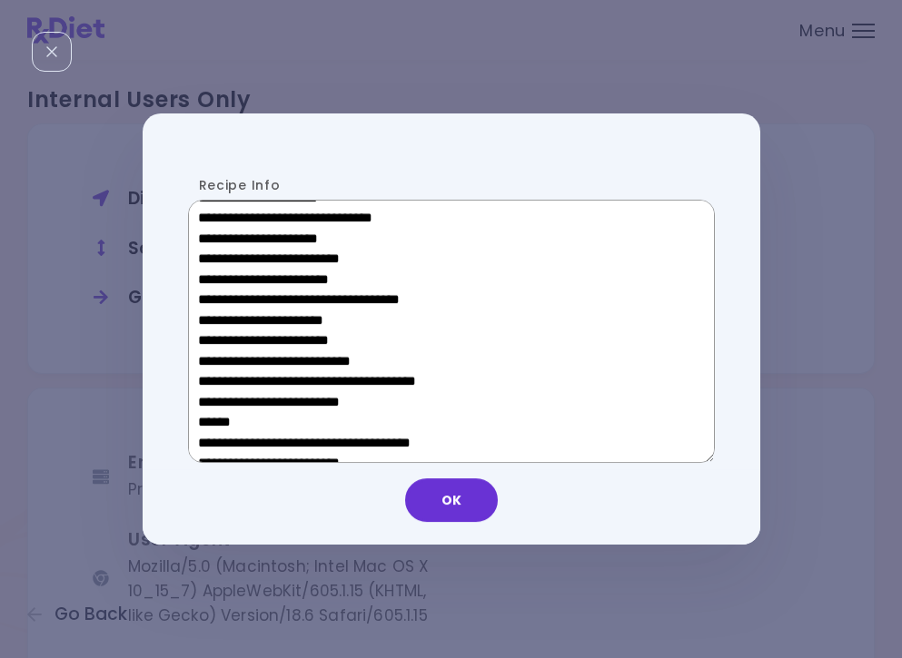
drag, startPoint x: 341, startPoint y: 324, endPoint x: 226, endPoint y: 324, distance: 115.3
click at [226, 324] on textarea "Recipe Info" at bounding box center [451, 331] width 527 height 263
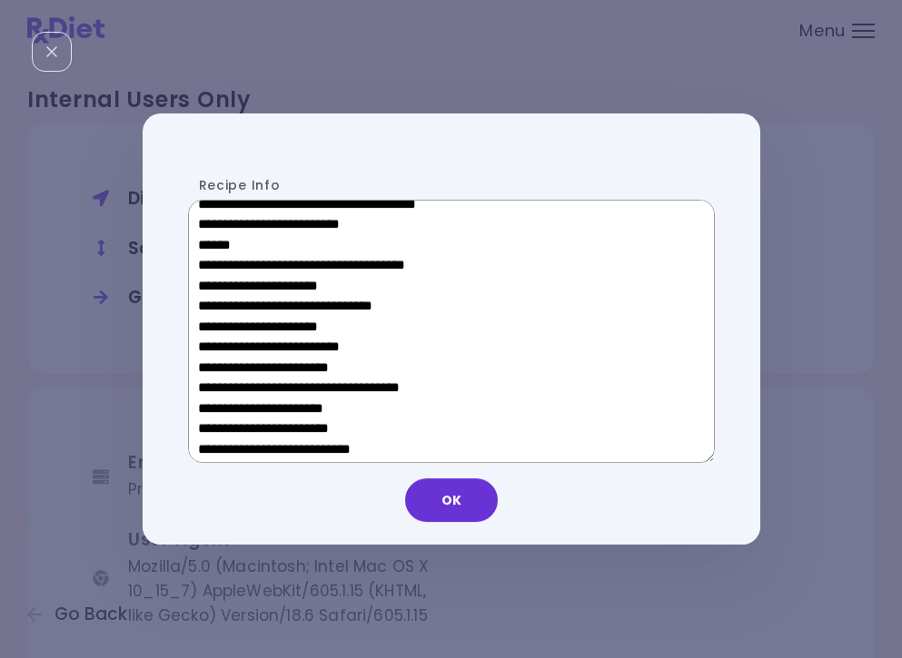
scroll to position [479, 0]
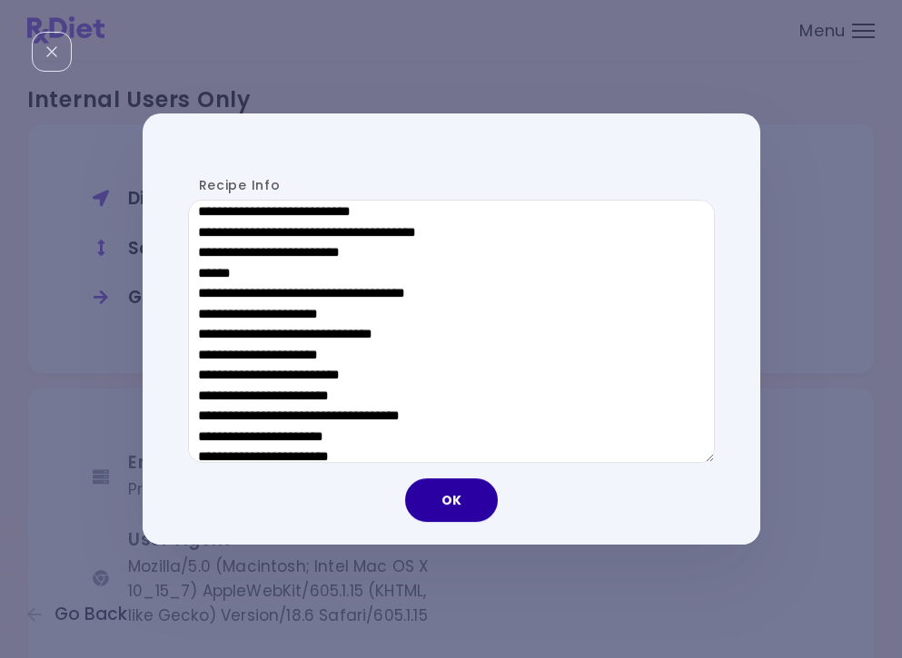
click at [460, 503] on button "OK" at bounding box center [451, 501] width 93 height 44
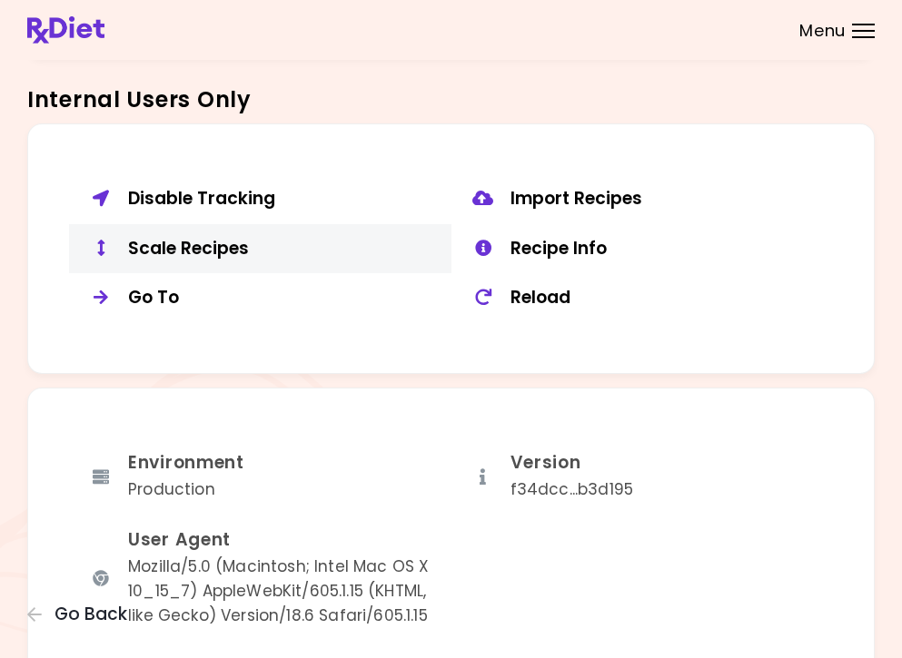
click at [161, 238] on div "Scale Recipes" at bounding box center [283, 249] width 310 height 23
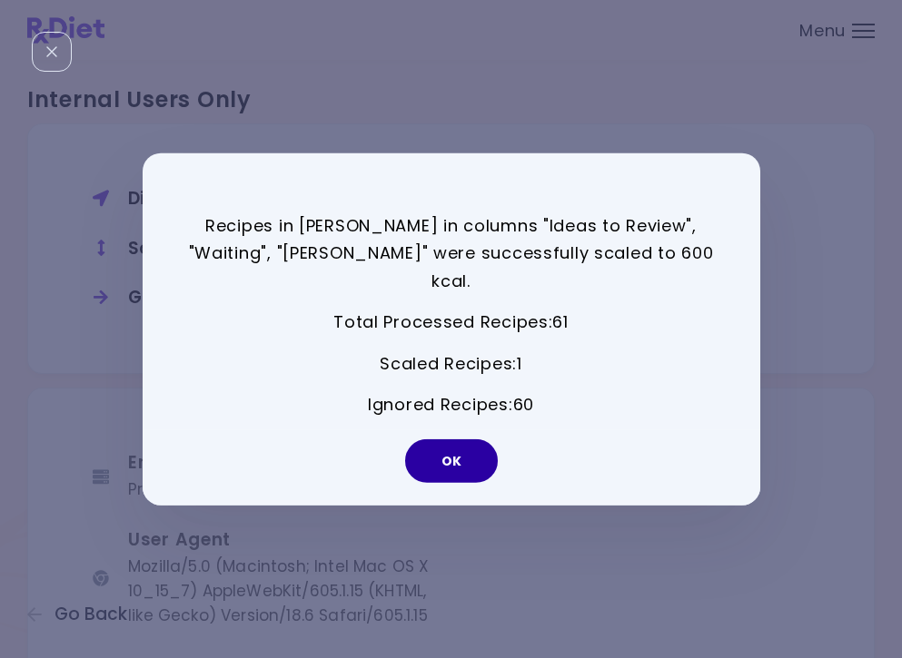
click at [450, 447] on button "OK" at bounding box center [451, 462] width 93 height 44
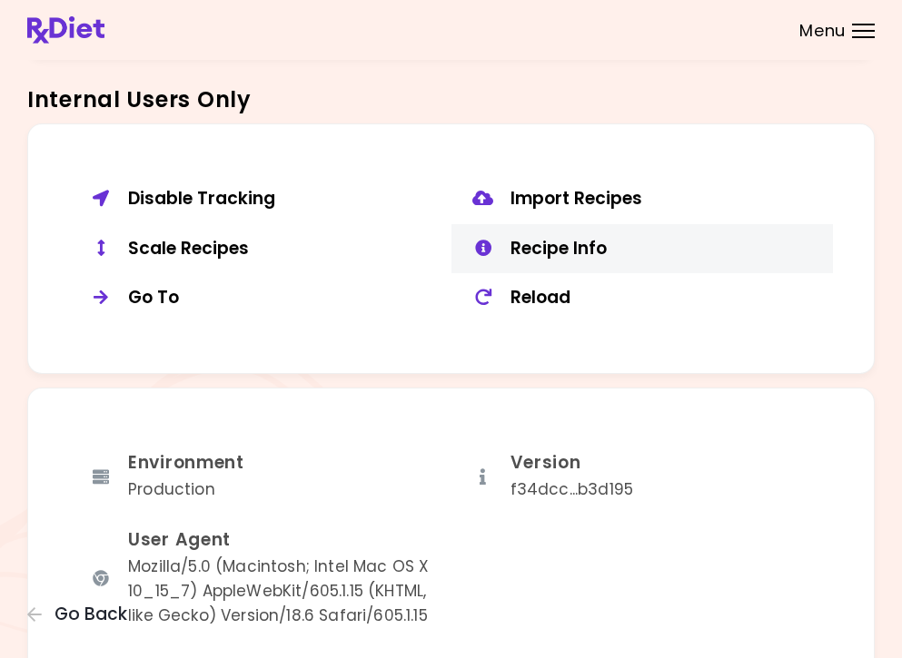
click at [540, 243] on div "Recipe Info" at bounding box center [665, 249] width 310 height 23
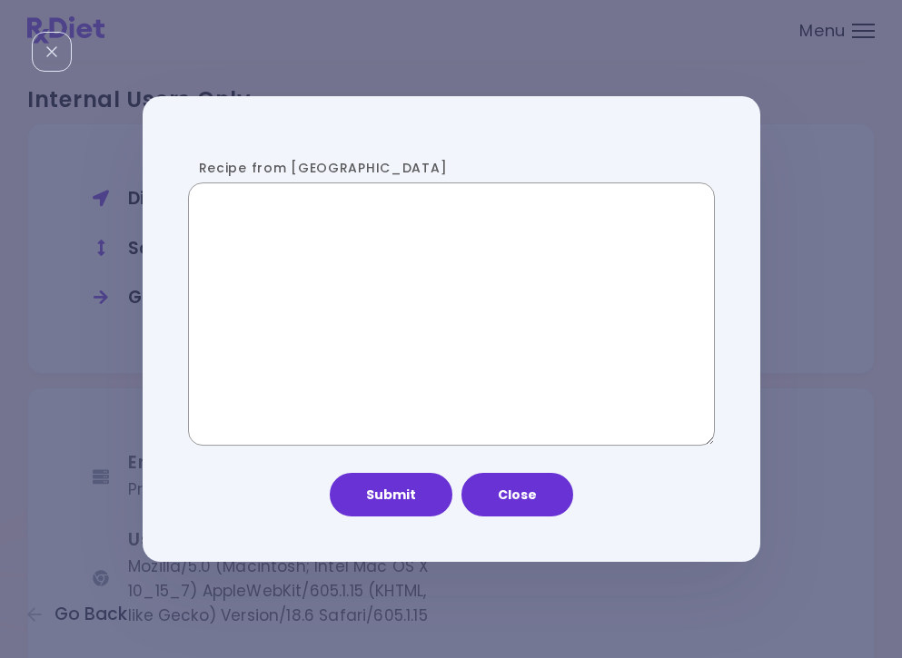
click at [322, 301] on textarea "Recipe from [GEOGRAPHIC_DATA]" at bounding box center [451, 314] width 527 height 263
paste textarea "**********"
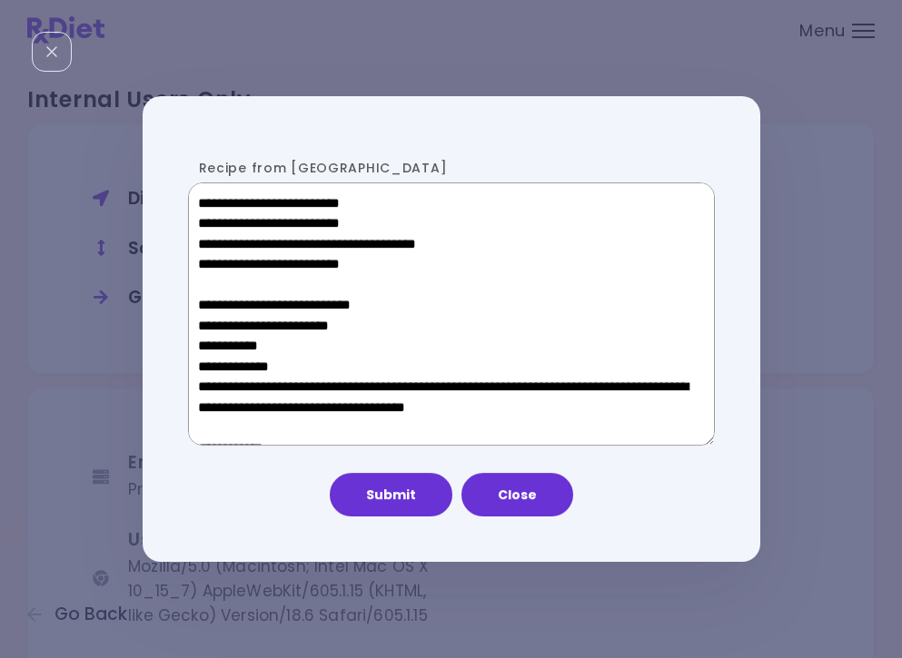
scroll to position [996, 0]
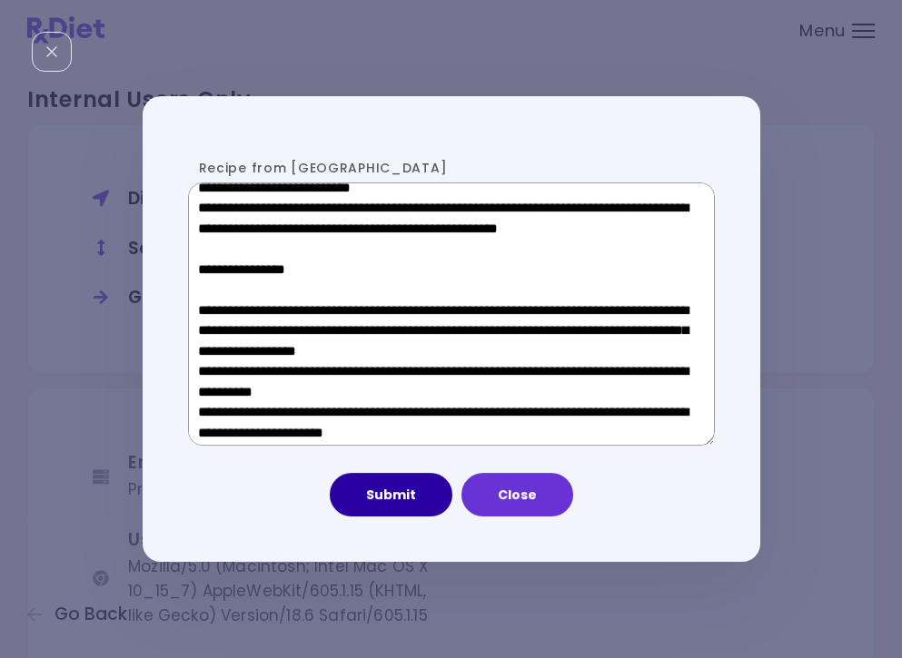
type textarea "**********"
click at [393, 498] on button "Submit" at bounding box center [391, 495] width 123 height 44
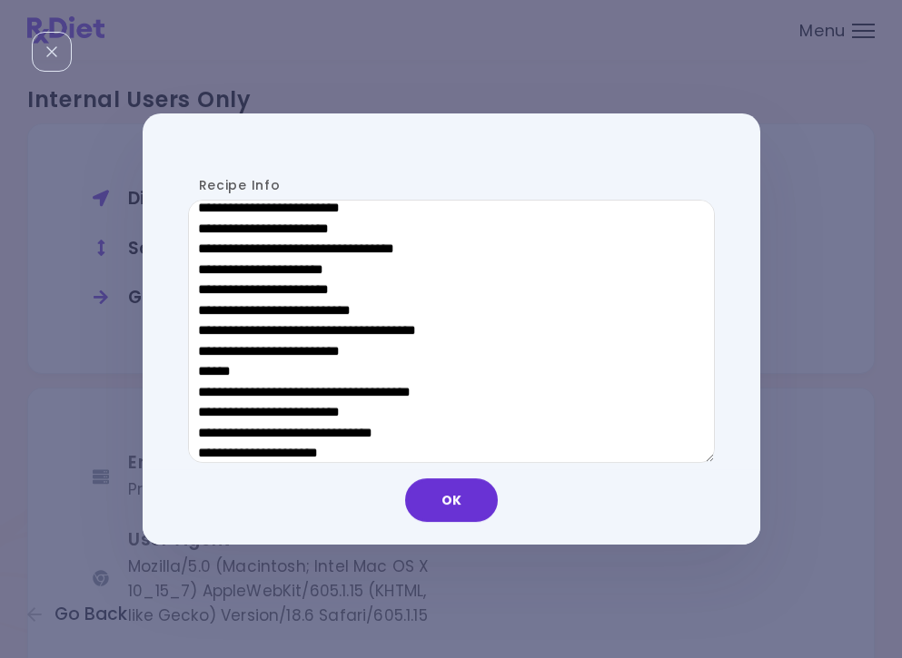
scroll to position [647, 0]
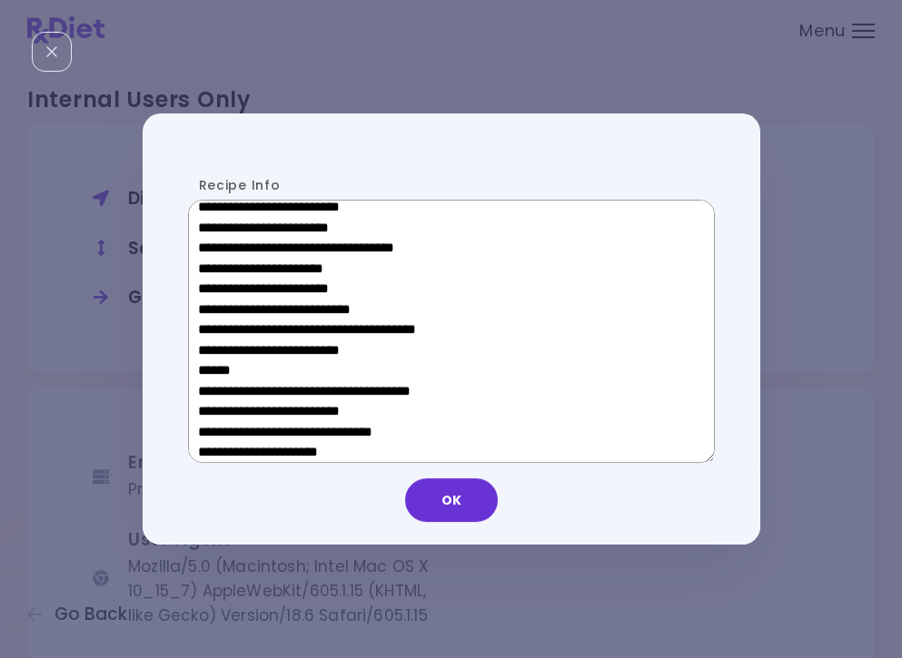
drag, startPoint x: 343, startPoint y: 269, endPoint x: 207, endPoint y: 268, distance: 136.2
click at [207, 268] on textarea "Recipe Info" at bounding box center [451, 331] width 527 height 263
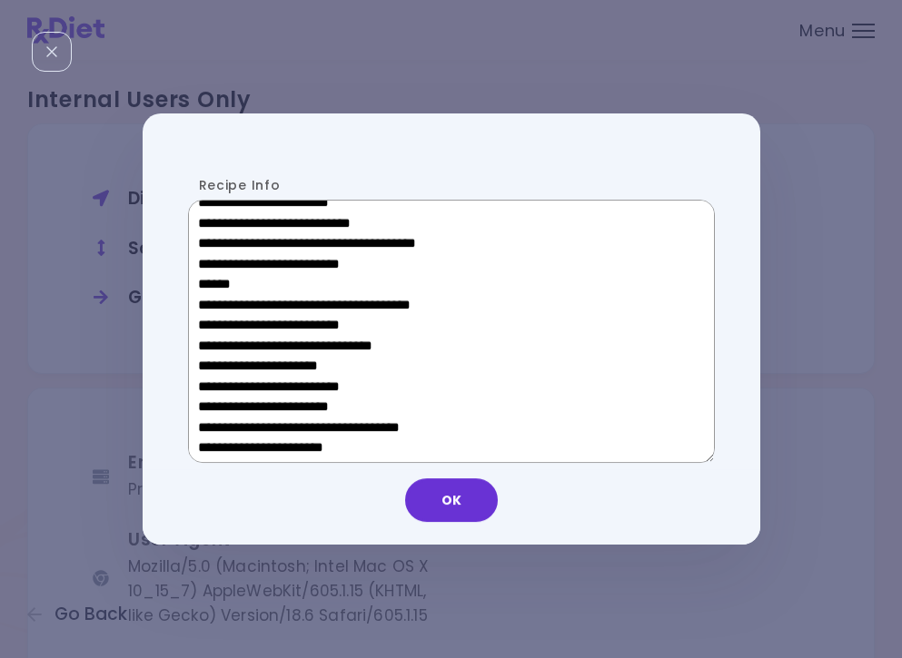
scroll to position [945, 0]
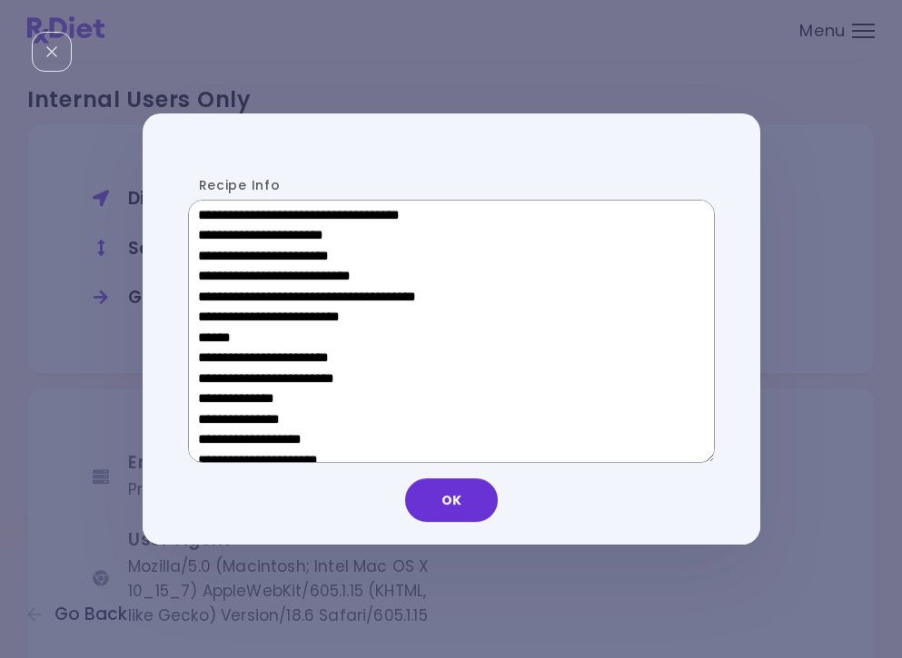
drag, startPoint x: 332, startPoint y: 331, endPoint x: 196, endPoint y: 331, distance: 136.2
click at [196, 331] on textarea "Recipe Info" at bounding box center [451, 331] width 527 height 263
click at [461, 511] on button "OK" at bounding box center [451, 501] width 93 height 44
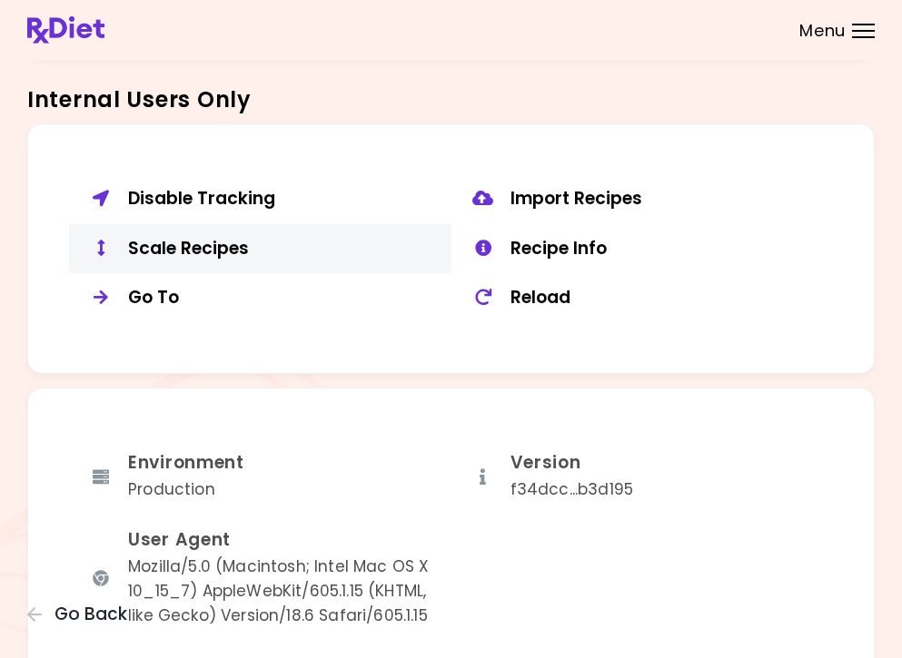
click at [182, 238] on div "Scale Recipes" at bounding box center [283, 249] width 310 height 23
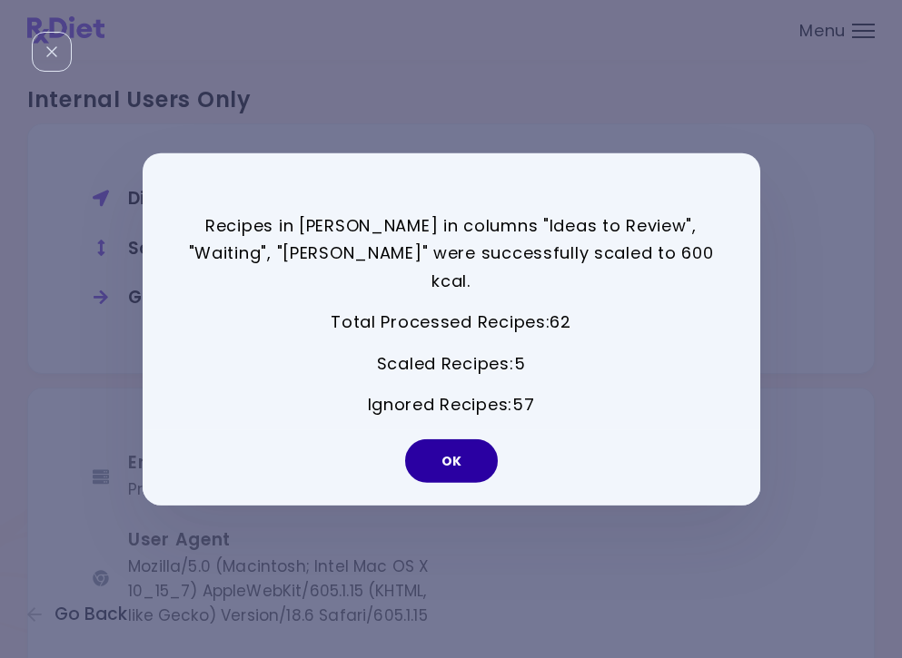
click at [462, 451] on button "OK" at bounding box center [451, 462] width 93 height 44
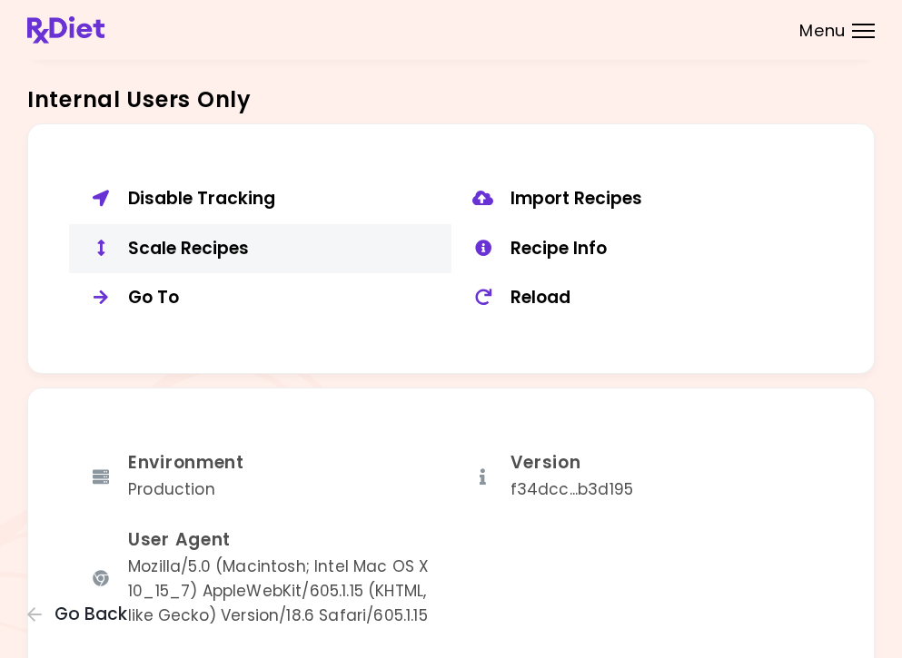
click at [223, 238] on div "Scale Recipes" at bounding box center [283, 249] width 310 height 23
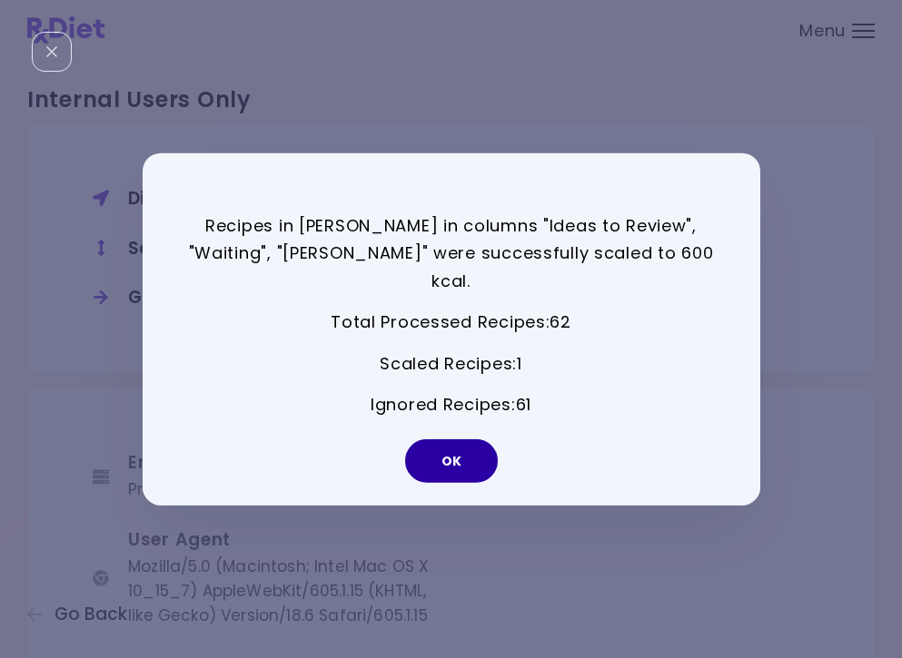
click at [455, 466] on button "OK" at bounding box center [451, 462] width 93 height 44
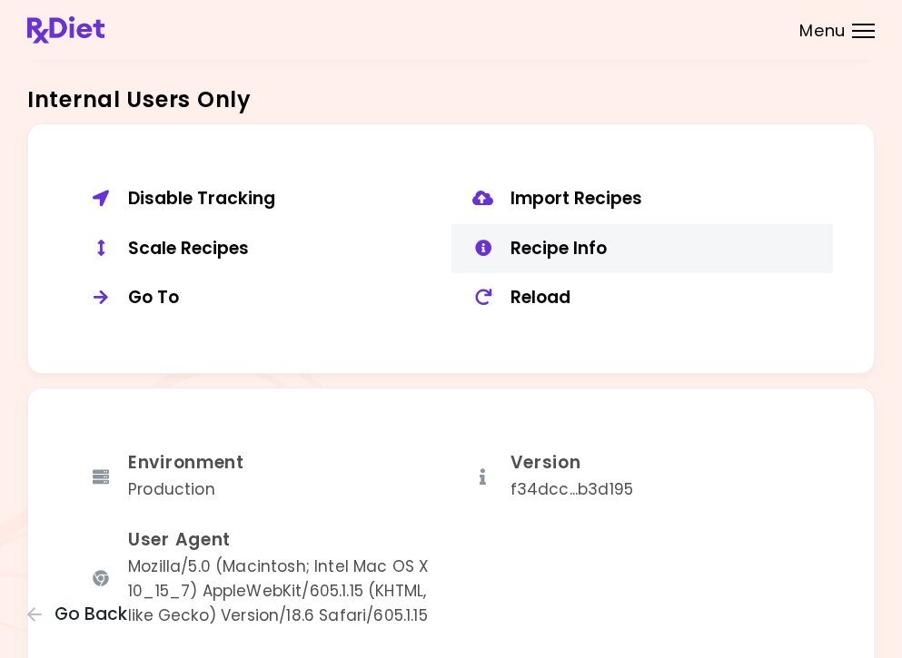
click at [548, 238] on div "Recipe Info" at bounding box center [665, 249] width 310 height 23
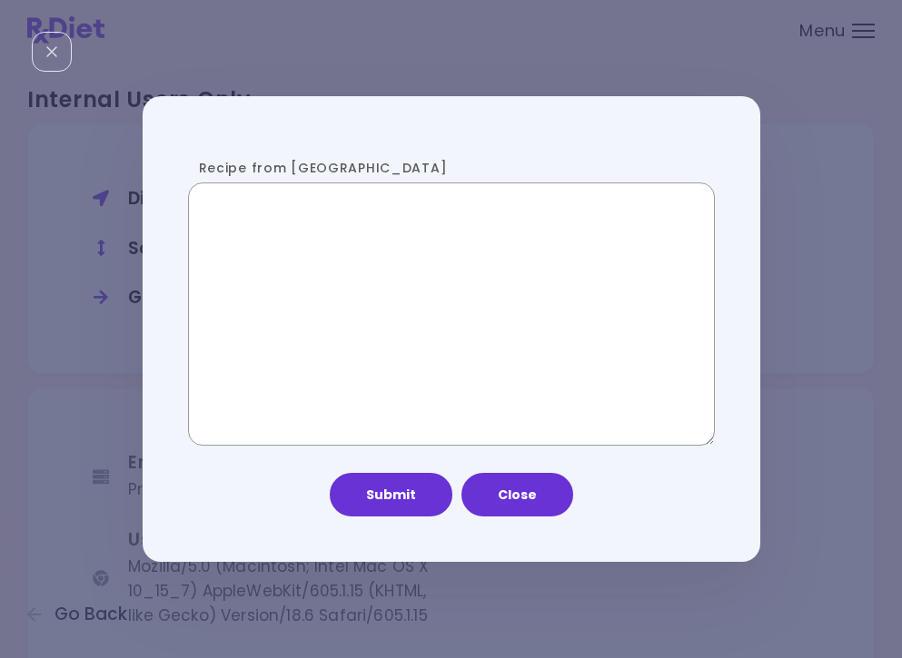
click at [382, 246] on textarea "Recipe from [GEOGRAPHIC_DATA]" at bounding box center [451, 314] width 527 height 263
paste textarea "**********"
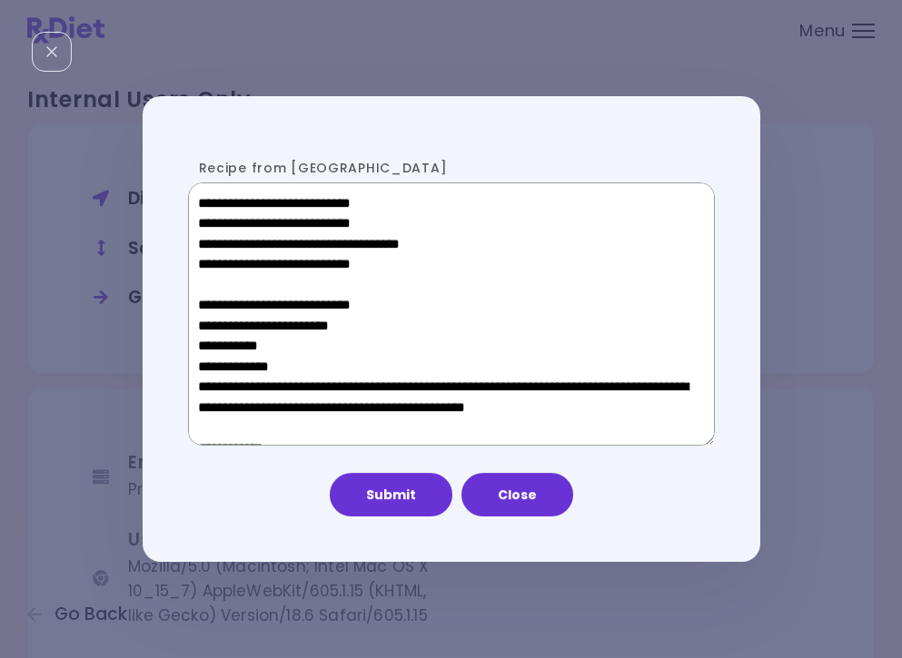
scroll to position [1016, 0]
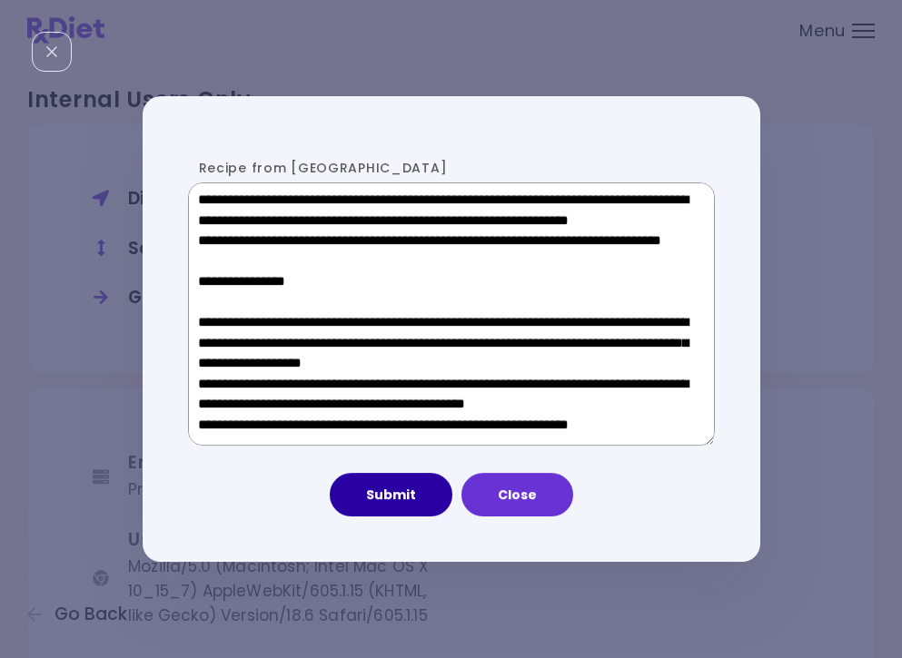
type textarea "**********"
click at [408, 499] on button "Submit" at bounding box center [391, 495] width 123 height 44
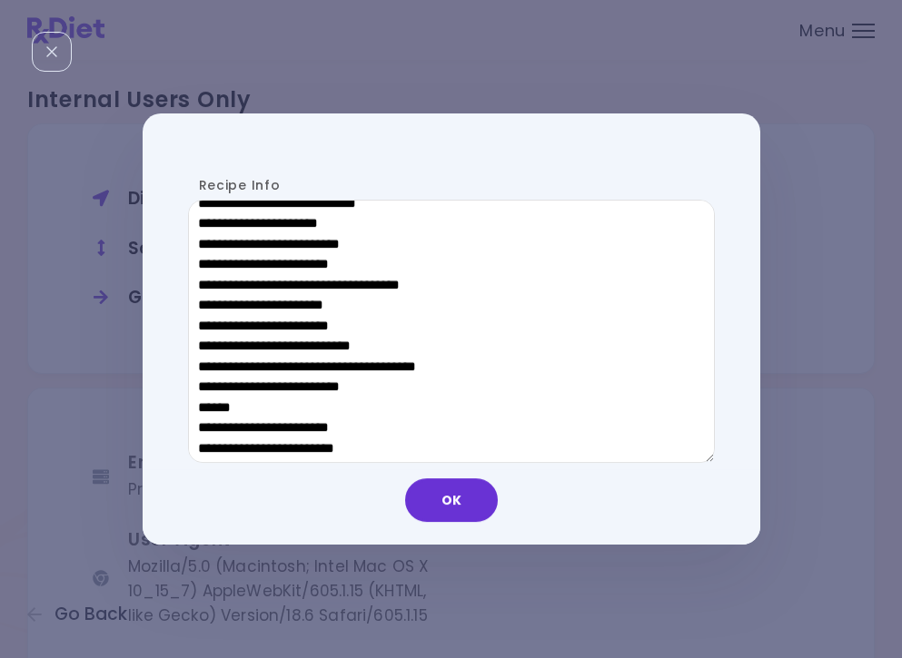
scroll to position [878, 0]
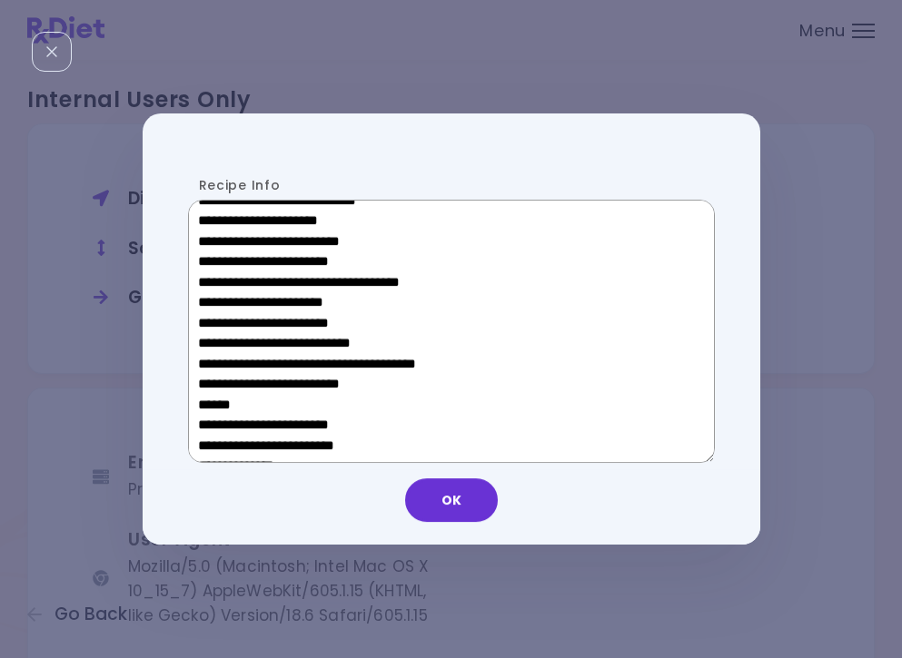
drag, startPoint x: 331, startPoint y: 401, endPoint x: 205, endPoint y: 399, distance: 126.3
click at [205, 399] on textarea "Recipe Info" at bounding box center [451, 331] width 527 height 263
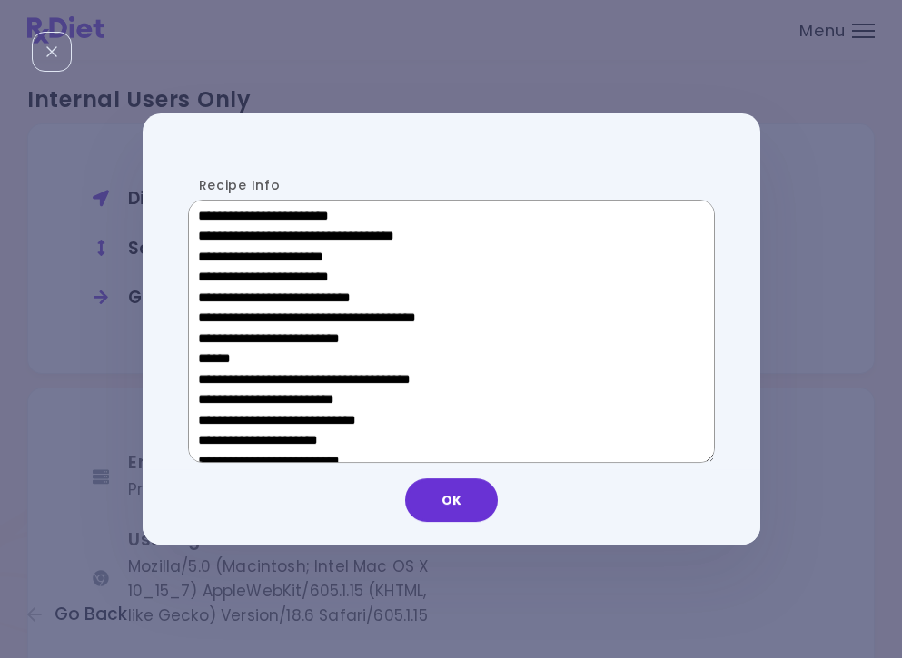
scroll to position [657, 0]
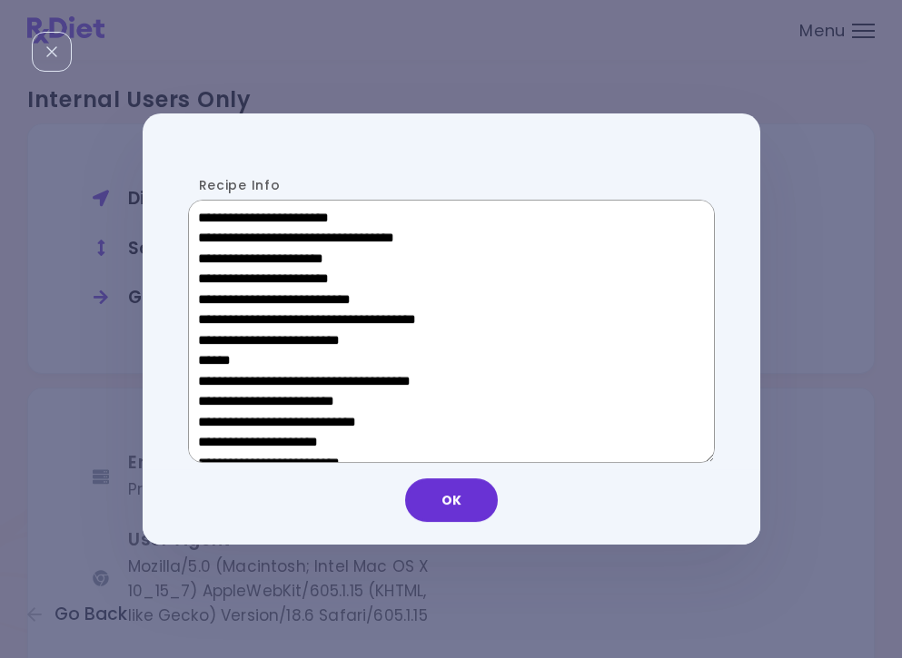
drag, startPoint x: 353, startPoint y: 256, endPoint x: 221, endPoint y: 258, distance: 132.6
click at [221, 258] on textarea "Recipe Info" at bounding box center [451, 331] width 527 height 263
